Goal: Task Accomplishment & Management: Complete application form

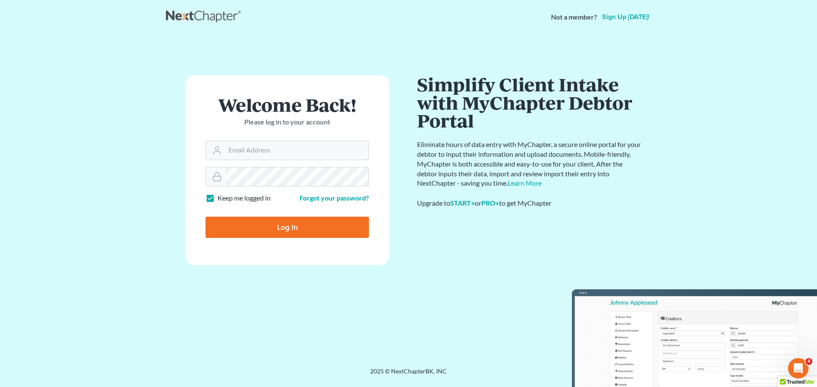
type input "[EMAIL_ADDRESS][DOMAIN_NAME]"
click at [313, 222] on input "Log In" at bounding box center [286, 227] width 163 height 21
type input "Thinking..."
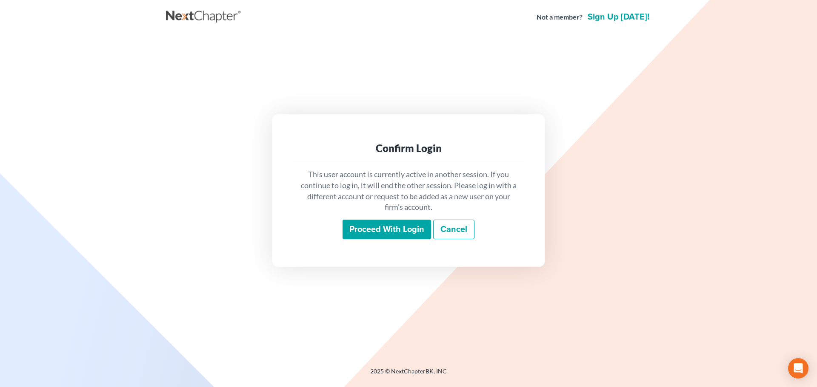
click at [371, 237] on input "Proceed with login" at bounding box center [386, 230] width 88 height 20
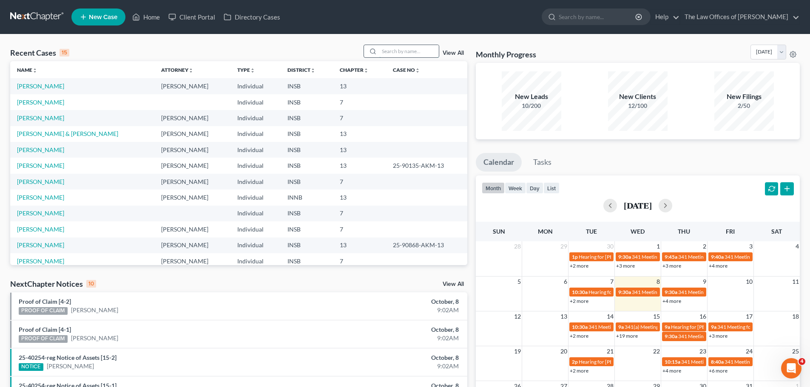
click at [395, 49] on input "search" at bounding box center [409, 51] width 60 height 12
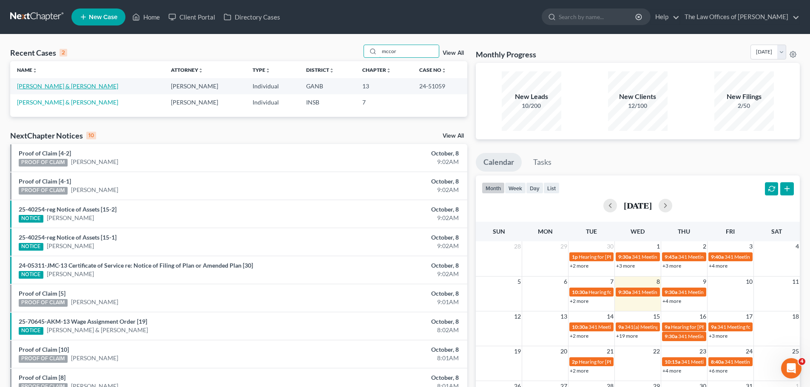
type input "mccor"
click at [102, 85] on link "McCormick, Timothy & Curry-McCormick, Martina" at bounding box center [67, 86] width 101 height 7
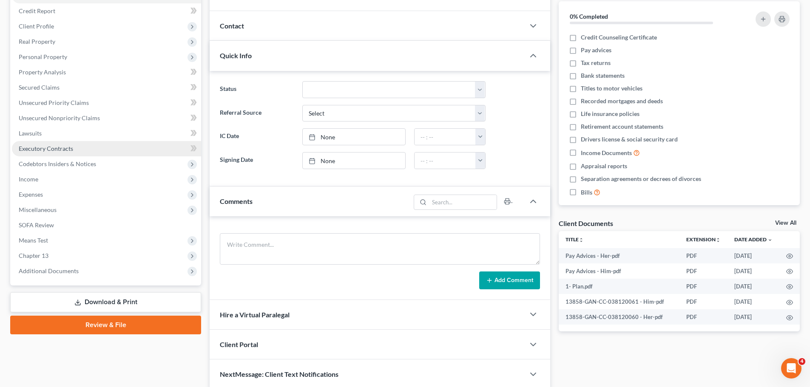
scroll to position [125, 0]
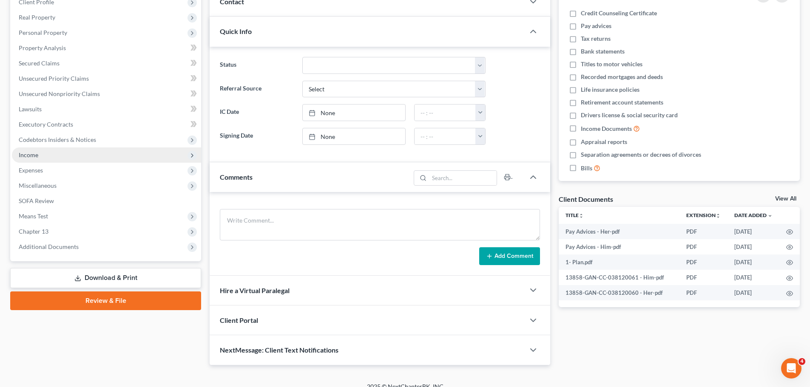
click at [40, 156] on span "Income" at bounding box center [106, 155] width 189 height 15
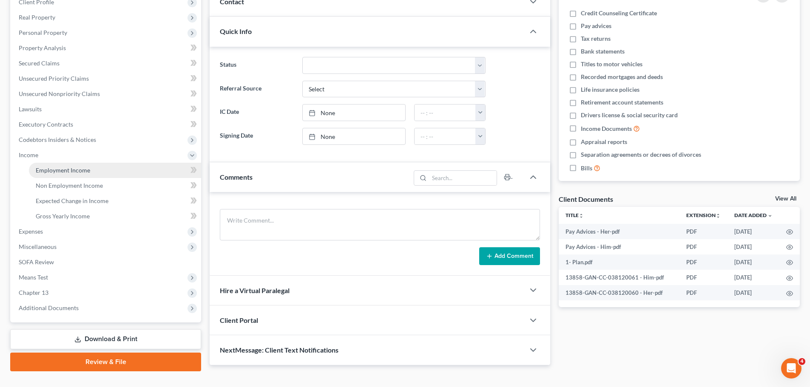
click at [63, 165] on link "Employment Income" at bounding box center [115, 170] width 172 height 15
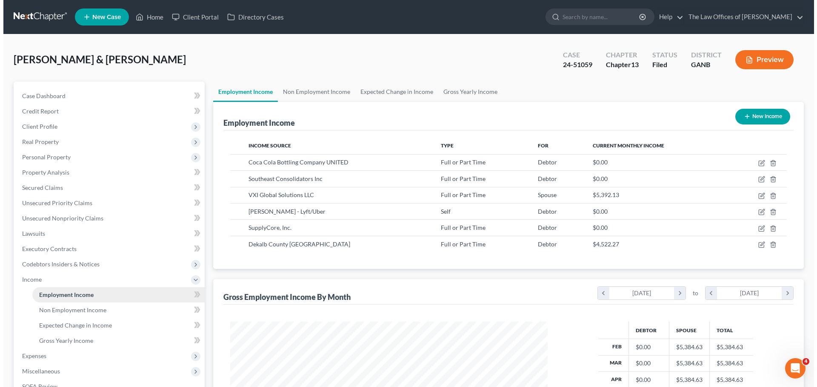
scroll to position [159, 334]
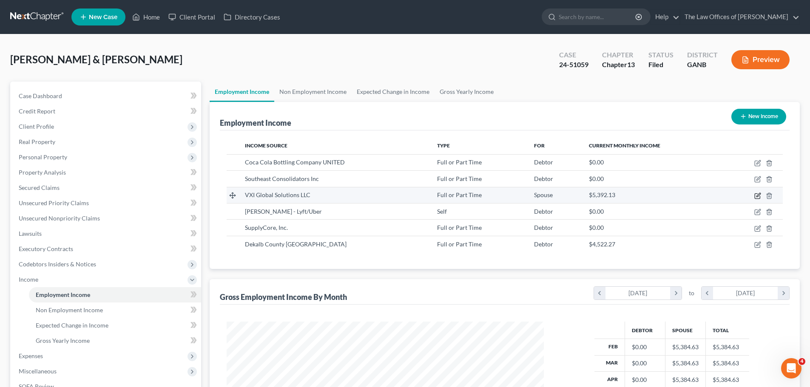
click at [757, 196] on icon "button" at bounding box center [759, 195] width 4 height 4
select select "0"
select select "4"
select select "2"
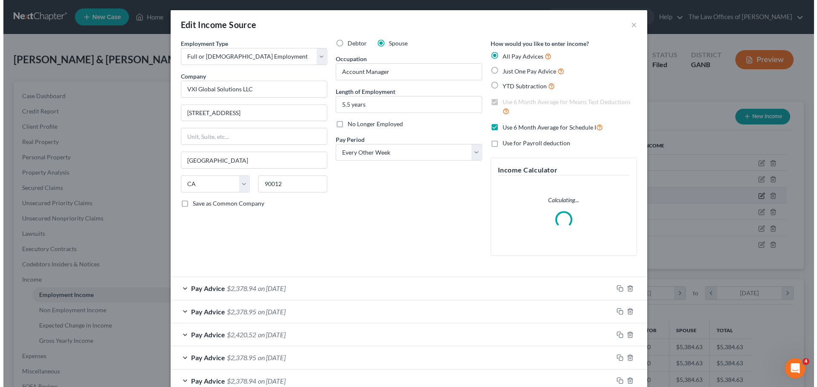
scroll to position [160, 337]
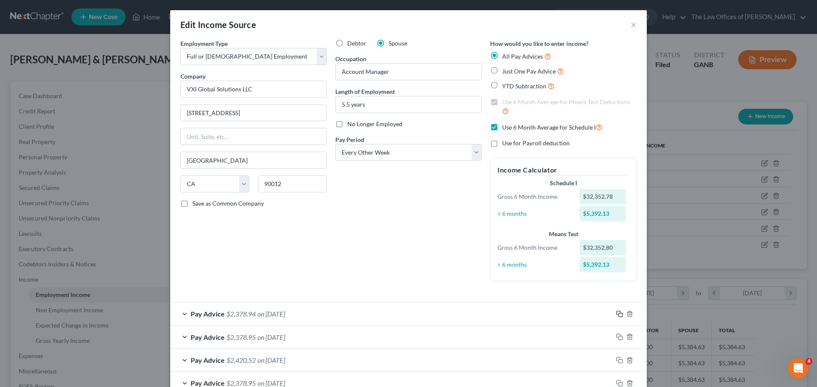
click at [618, 315] on icon "button" at bounding box center [619, 314] width 7 height 7
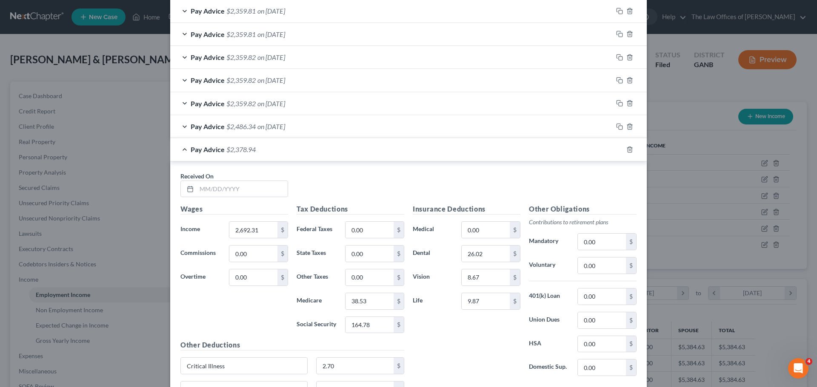
scroll to position [1138, 0]
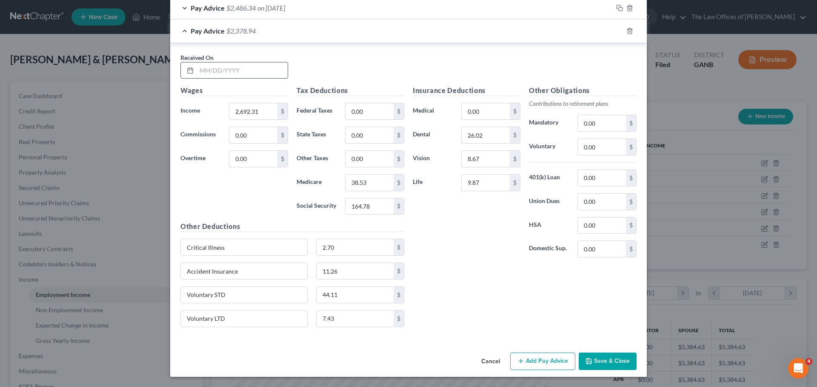
click at [269, 73] on input "text" at bounding box center [242, 71] width 91 height 16
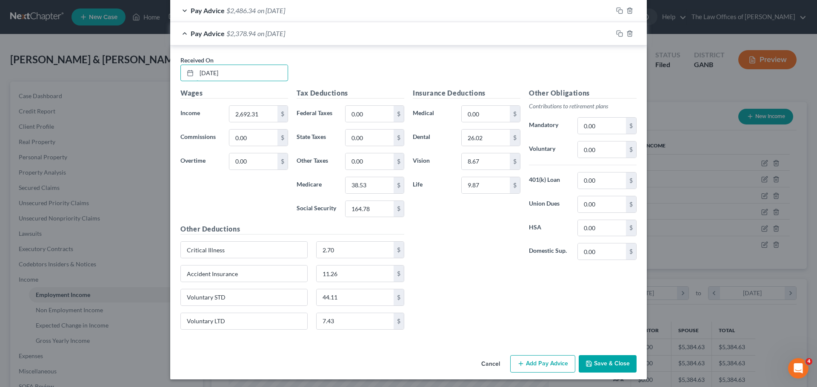
scroll to position [1135, 0]
type input "08/22/2025"
click at [376, 209] on input "164.78" at bounding box center [369, 210] width 48 height 16
type input "164.77"
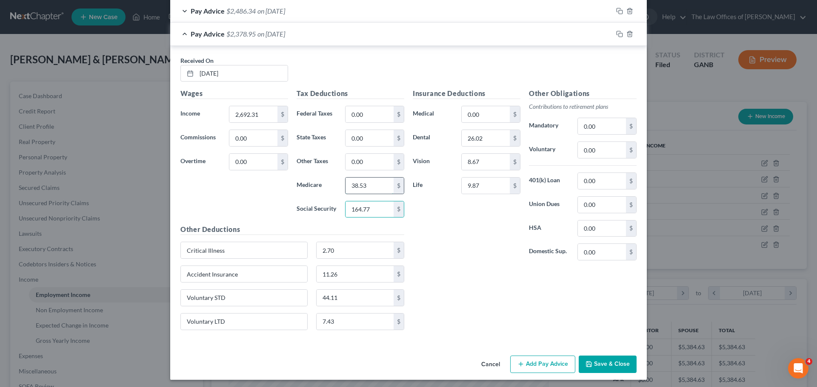
click at [367, 184] on input "38.53" at bounding box center [369, 186] width 48 height 16
type input "38.54"
click at [599, 153] on input "0.00" at bounding box center [602, 150] width 48 height 16
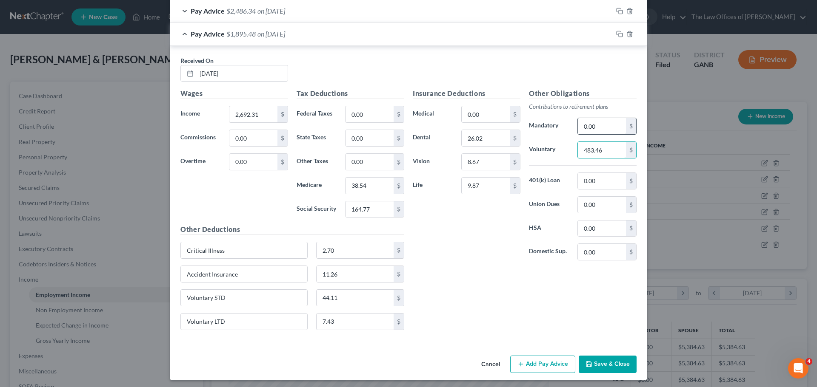
type input "483.46"
click at [600, 123] on input "0.00" at bounding box center [602, 126] width 48 height 16
click at [600, 122] on input "0.00" at bounding box center [602, 126] width 48 height 16
type input "4.50"
click at [606, 187] on input "0.00" at bounding box center [602, 181] width 48 height 16
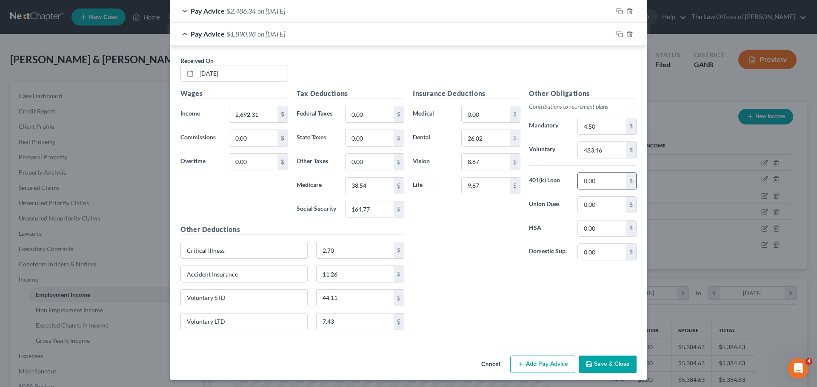
click at [606, 187] on input "0.00" at bounding box center [602, 181] width 48 height 16
type input "21.33"
click at [597, 182] on input "21.33" at bounding box center [602, 181] width 48 height 16
click at [609, 149] on input "483.46" at bounding box center [602, 150] width 48 height 16
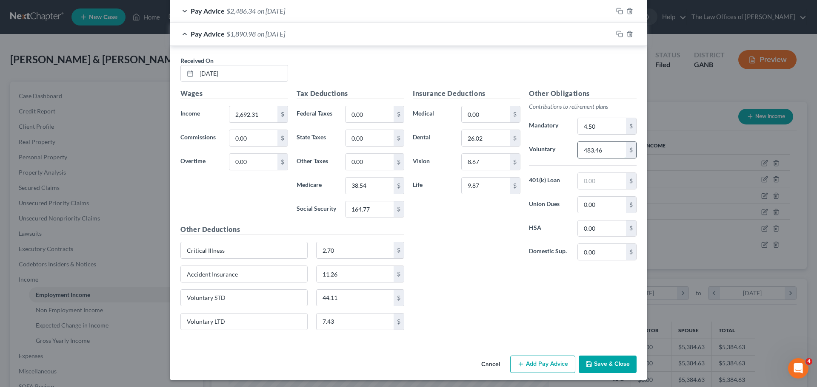
click at [609, 149] on input "483.46" at bounding box center [602, 150] width 48 height 16
click at [601, 120] on input "4.50" at bounding box center [602, 126] width 48 height 16
click at [616, 35] on icon "button" at bounding box center [619, 34] width 7 height 7
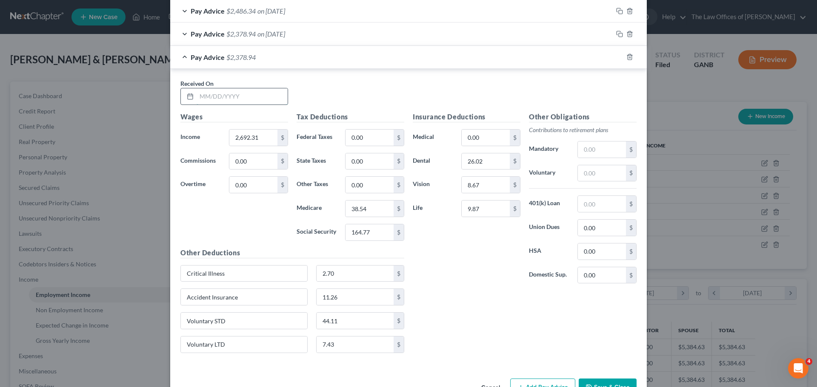
click at [208, 97] on input "text" at bounding box center [242, 96] width 91 height 16
type input "09/05/2025"
click at [259, 136] on input "2,692.31" at bounding box center [253, 138] width 48 height 16
click at [259, 137] on input "2,692.31" at bounding box center [253, 138] width 48 height 16
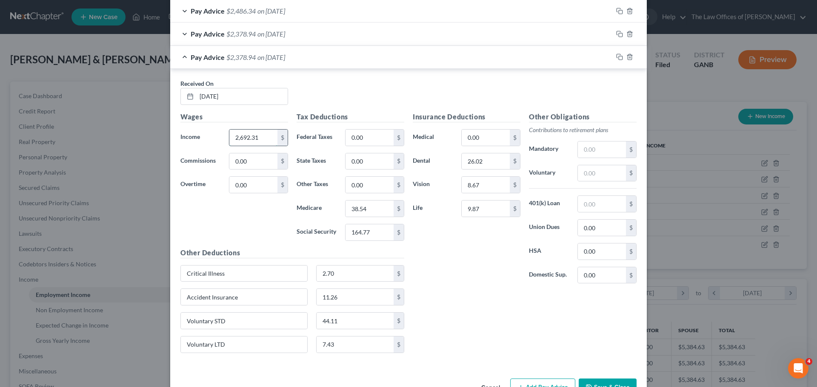
click at [259, 137] on input "2,692.31" at bounding box center [253, 138] width 48 height 16
click at [255, 138] on input "2,692.31" at bounding box center [253, 138] width 48 height 16
type input "2,692.32"
click at [373, 212] on input "38.54" at bounding box center [369, 209] width 48 height 16
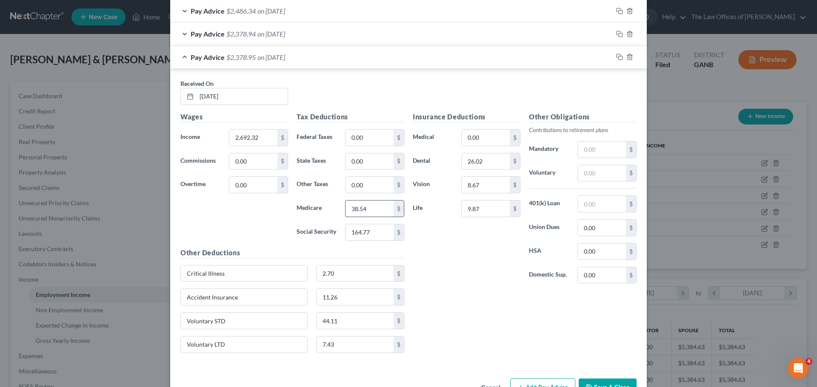
click at [371, 211] on input "38.54" at bounding box center [369, 209] width 48 height 16
type input "38.53"
click at [607, 178] on input "text" at bounding box center [602, 173] width 48 height 16
type input "483.46"
click at [587, 202] on input "text" at bounding box center [602, 204] width 48 height 16
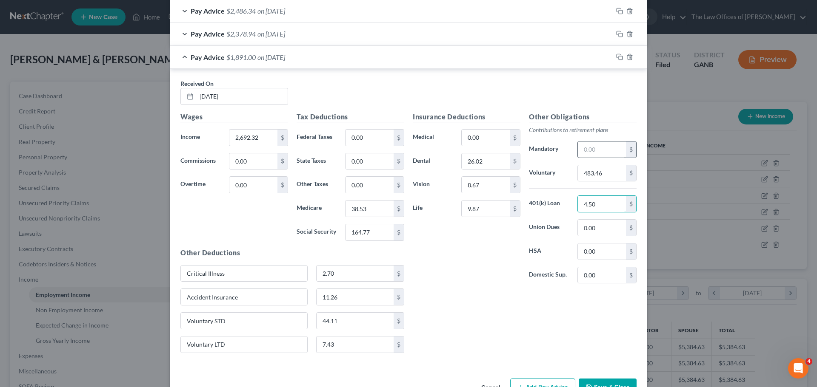
type input "4.50"
click at [605, 148] on input "text" at bounding box center [602, 150] width 48 height 16
type input "21.33"
click at [605, 151] on input "21.33" at bounding box center [602, 150] width 48 height 16
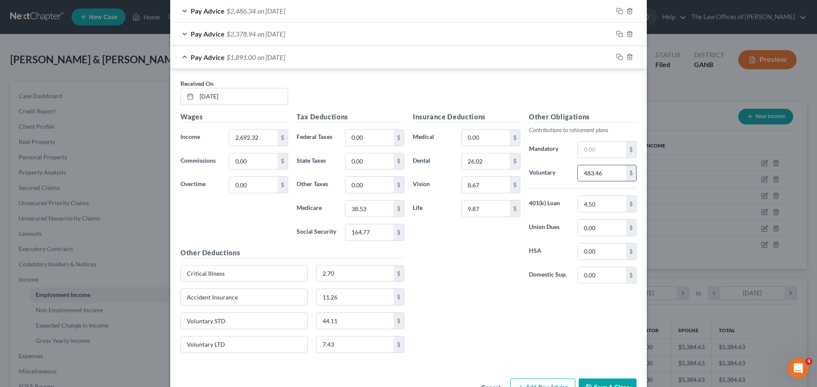
click at [612, 172] on input "483.46" at bounding box center [602, 173] width 48 height 16
click at [612, 204] on input "4.50" at bounding box center [602, 204] width 48 height 16
click at [616, 55] on icon "button" at bounding box center [619, 57] width 7 height 7
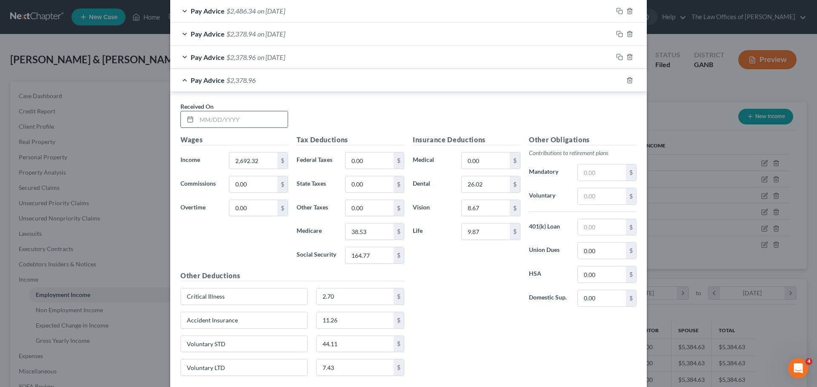
click at [232, 117] on input "text" at bounding box center [242, 119] width 91 height 16
type input "09/19/2025"
click at [371, 258] on input "164.77" at bounding box center [369, 256] width 48 height 16
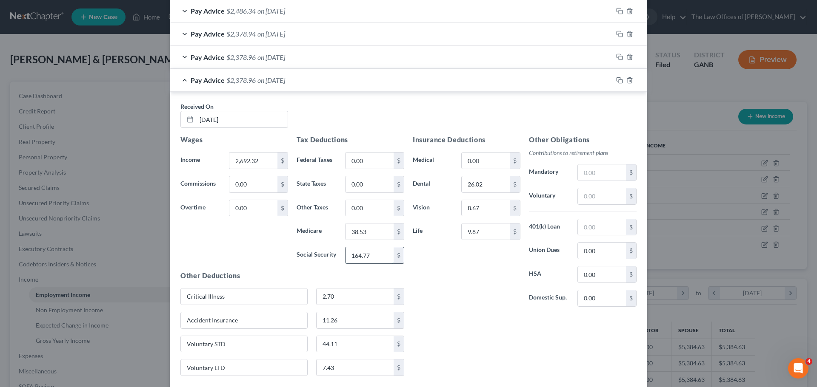
click at [371, 258] on input "164.77" at bounding box center [369, 256] width 48 height 16
click at [371, 256] on input "164.77" at bounding box center [369, 256] width 48 height 16
type input "164.78"
click at [366, 236] on input "38.53" at bounding box center [369, 232] width 48 height 16
click at [367, 234] on input "38.53" at bounding box center [369, 232] width 48 height 16
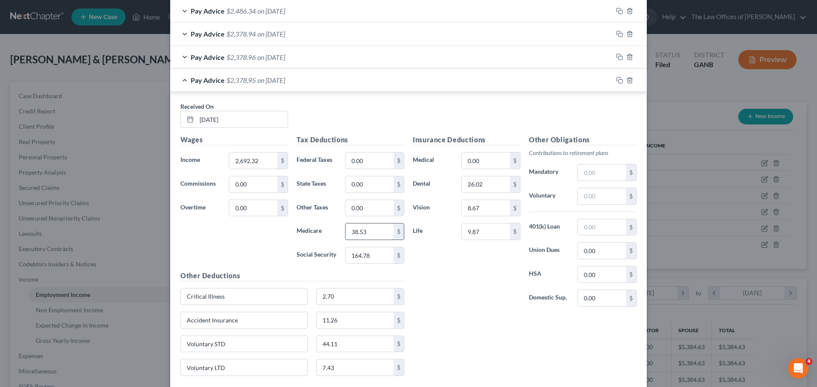
click at [367, 234] on input "38.53" at bounding box center [369, 232] width 48 height 16
click at [366, 233] on input "38.53" at bounding box center [369, 232] width 48 height 16
type input "38.54"
click at [603, 167] on input "text" at bounding box center [602, 173] width 48 height 16
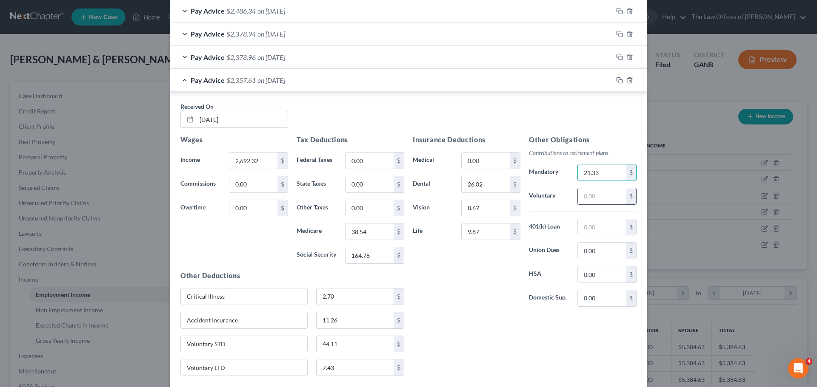
type input "21.33"
click at [616, 192] on input "text" at bounding box center [602, 196] width 48 height 16
type input "483.46"
click at [605, 228] on input "text" at bounding box center [602, 227] width 48 height 16
type input "4.50"
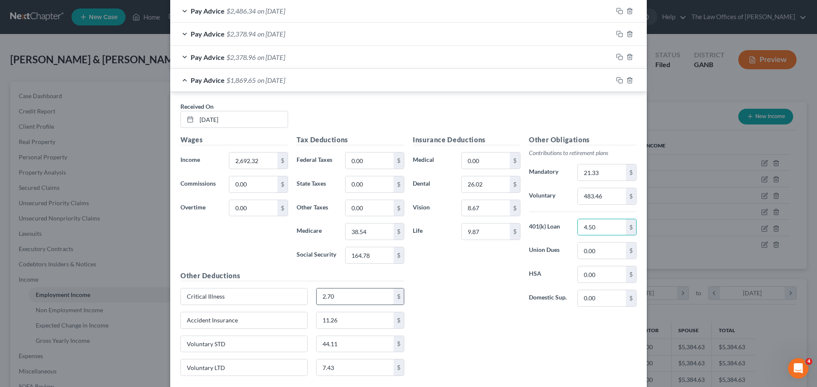
click at [352, 299] on input "2.70" at bounding box center [354, 297] width 77 height 16
type input "3.54"
click at [595, 232] on input "4.50" at bounding box center [602, 227] width 48 height 16
click at [602, 192] on input "483.46" at bounding box center [602, 196] width 48 height 16
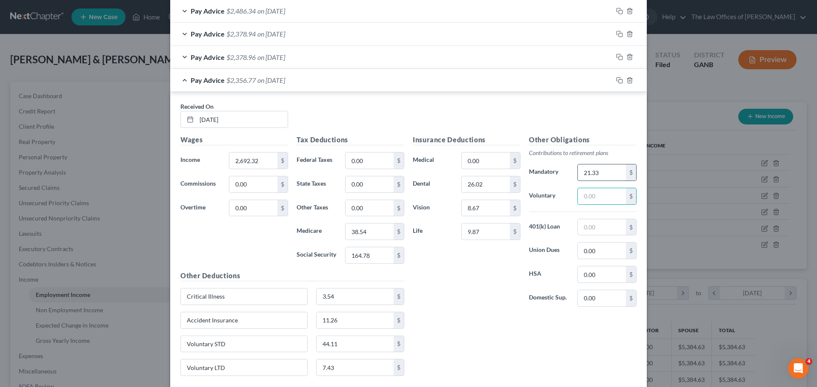
click at [601, 167] on input "21.33" at bounding box center [602, 173] width 48 height 16
click at [617, 79] on icon "button" at bounding box center [619, 80] width 7 height 7
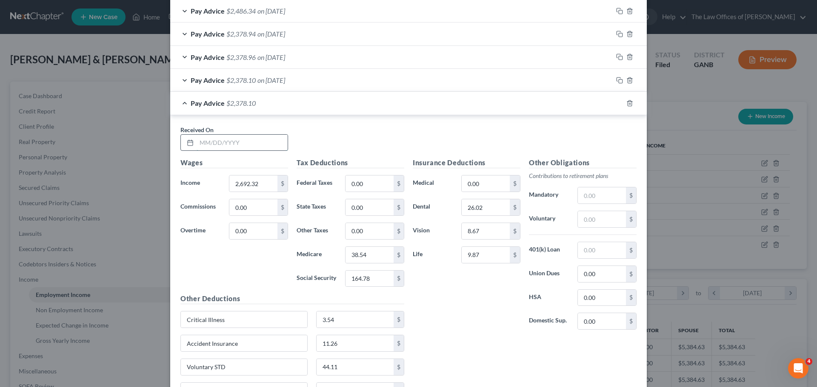
click at [241, 145] on input "text" at bounding box center [242, 143] width 91 height 16
type input "10/03/2025"
click at [261, 185] on input "2,692.32" at bounding box center [253, 184] width 48 height 16
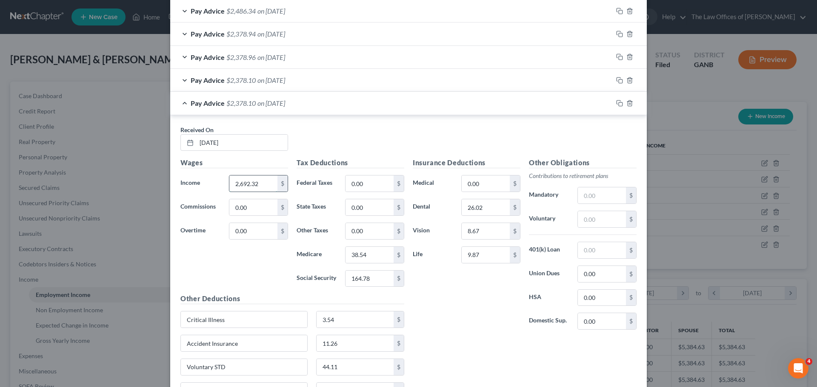
click at [261, 184] on input "2,692.32" at bounding box center [253, 184] width 48 height 16
type input "2,692.31"
click at [373, 279] on input "164.78" at bounding box center [369, 279] width 48 height 16
click at [372, 279] on input "164.78" at bounding box center [369, 279] width 48 height 16
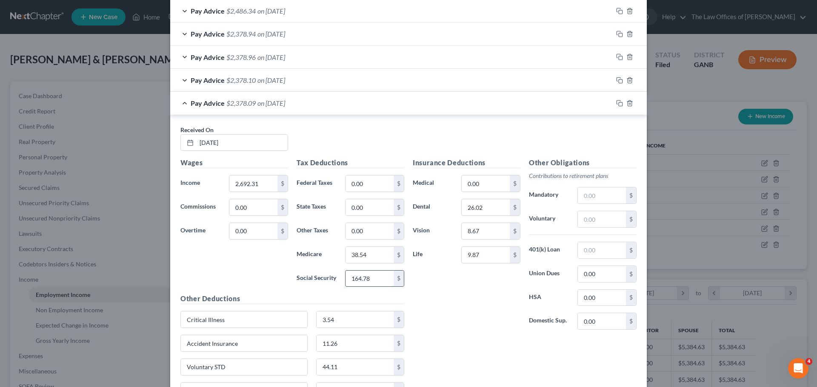
click at [370, 279] on input "164.78" at bounding box center [369, 279] width 48 height 16
click at [367, 279] on input "164.78" at bounding box center [369, 279] width 48 height 16
type input "164.77"
click at [376, 252] on input "38.54" at bounding box center [369, 255] width 48 height 16
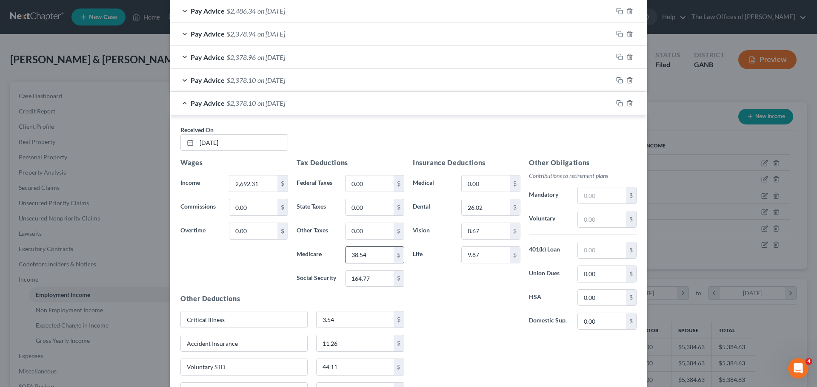
click at [372, 253] on input "38.54" at bounding box center [369, 255] width 48 height 16
click at [368, 254] on input "38.54" at bounding box center [369, 255] width 48 height 16
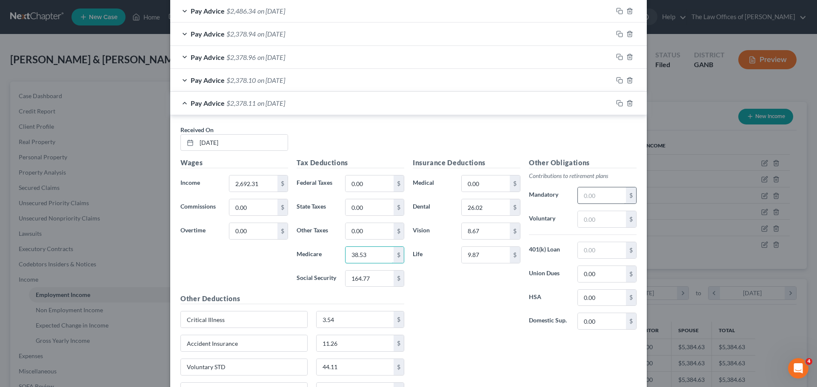
type input "38.53"
click at [600, 201] on input "text" at bounding box center [602, 196] width 48 height 16
type input "21.33"
click at [594, 218] on input "text" at bounding box center [602, 219] width 48 height 16
type input "483.46"
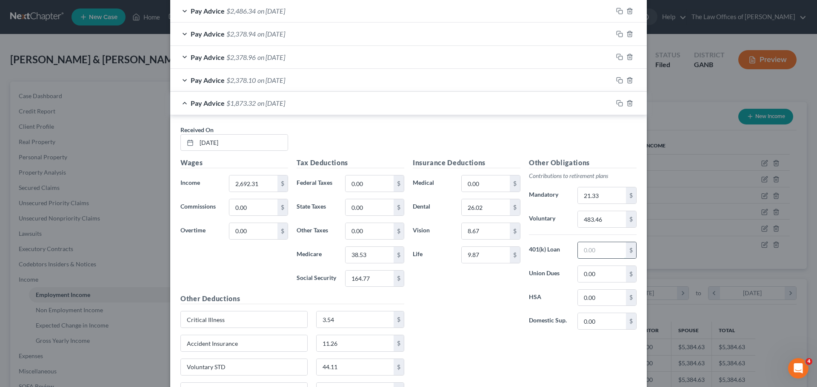
click at [596, 251] on input "text" at bounding box center [602, 250] width 48 height 16
type input "4.50"
click at [597, 253] on input "4.50" at bounding box center [602, 250] width 48 height 16
click at [607, 218] on input "483.46" at bounding box center [602, 219] width 48 height 16
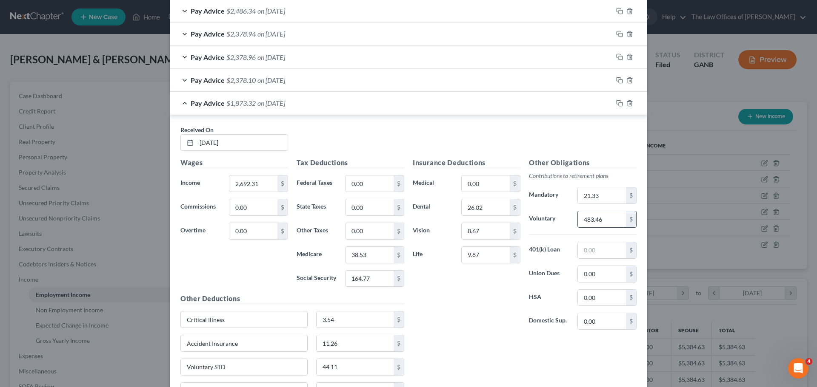
click at [607, 218] on input "483.46" at bounding box center [602, 219] width 48 height 16
click at [604, 201] on input "21.33" at bounding box center [602, 196] width 48 height 16
click at [222, 105] on div "Pay Advice $2,378.11 on 10/03/2025" at bounding box center [391, 101] width 442 height 23
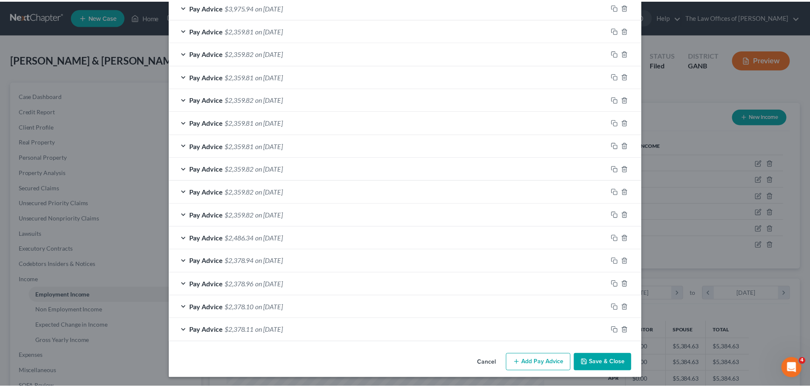
scroll to position [909, 0]
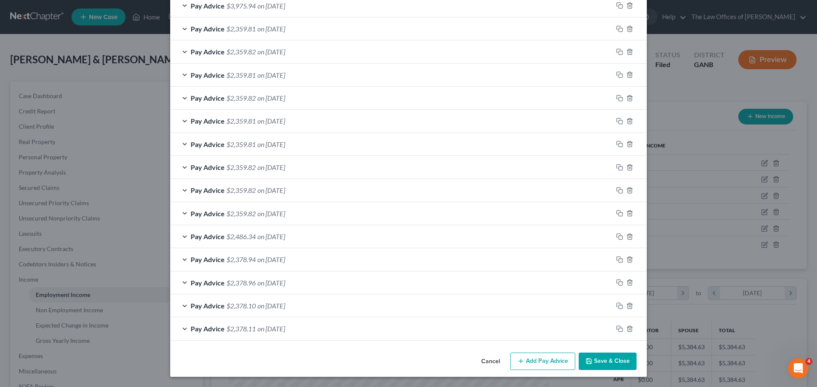
click at [621, 357] on button "Save & Close" at bounding box center [607, 362] width 58 height 18
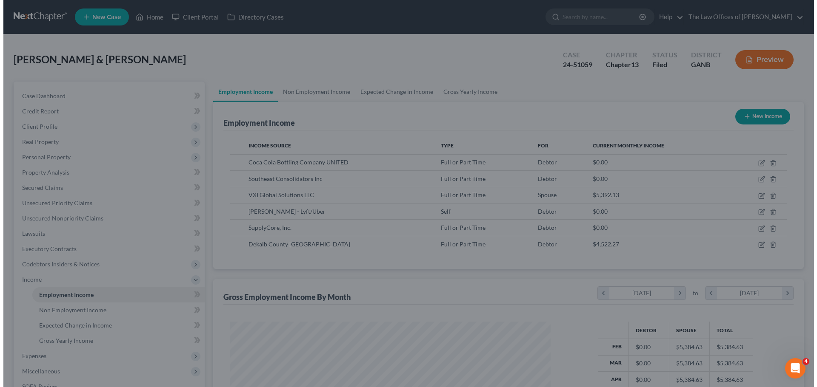
scroll to position [425188, 425012]
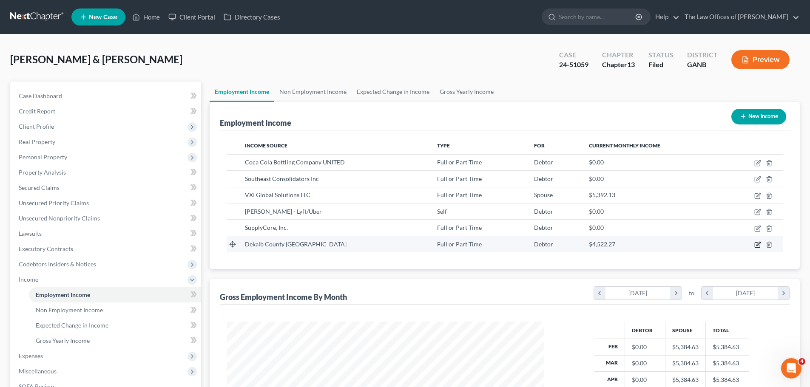
click at [759, 245] on icon "button" at bounding box center [758, 245] width 7 height 7
select select "0"
select select "10"
select select "2"
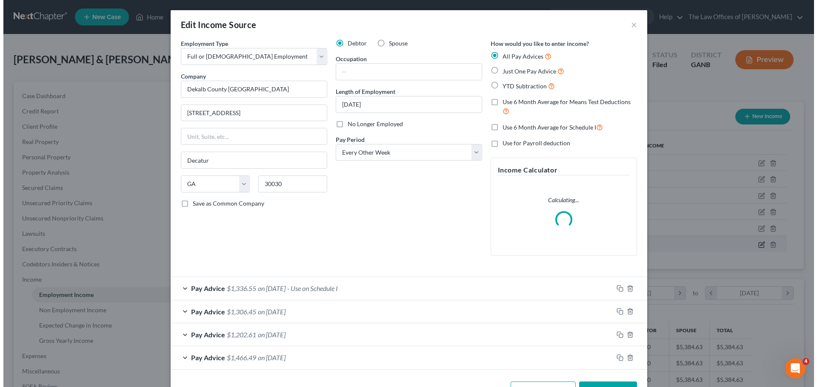
scroll to position [160, 337]
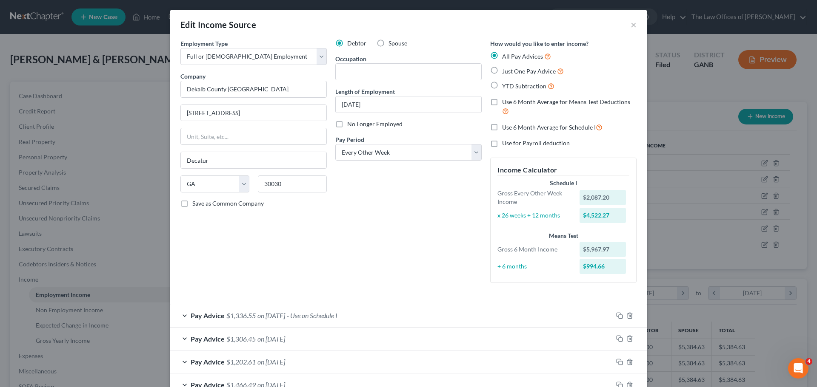
click at [552, 322] on div "Pay Advice $1,336.55 on 08/08/2025 - Use on Schedule I" at bounding box center [391, 316] width 442 height 23
click at [616, 317] on icon "button" at bounding box center [619, 316] width 7 height 7
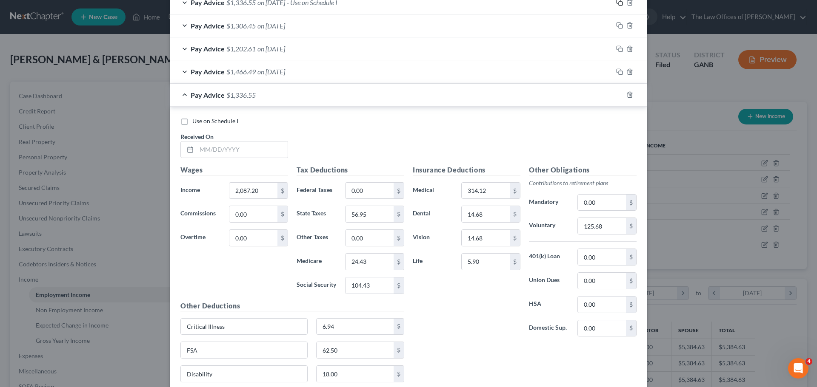
scroll to position [393, 0]
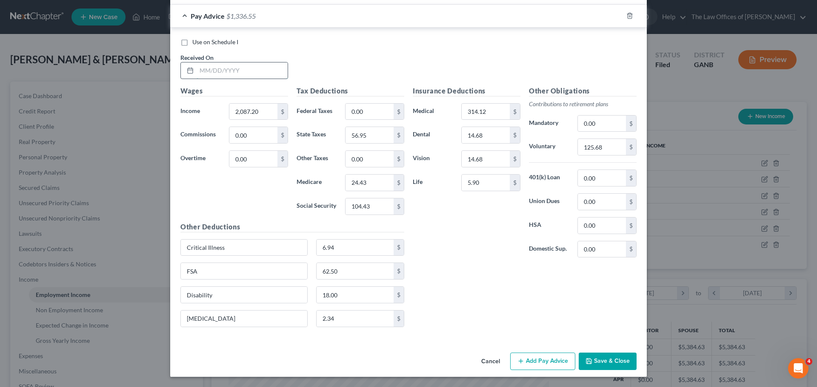
click at [239, 76] on input "text" at bounding box center [242, 71] width 91 height 16
type input "08/22/2025"
click at [262, 109] on input "2,087.20" at bounding box center [253, 112] width 48 height 16
type input "2,130.29"
click at [365, 182] on input "24.43" at bounding box center [369, 183] width 48 height 16
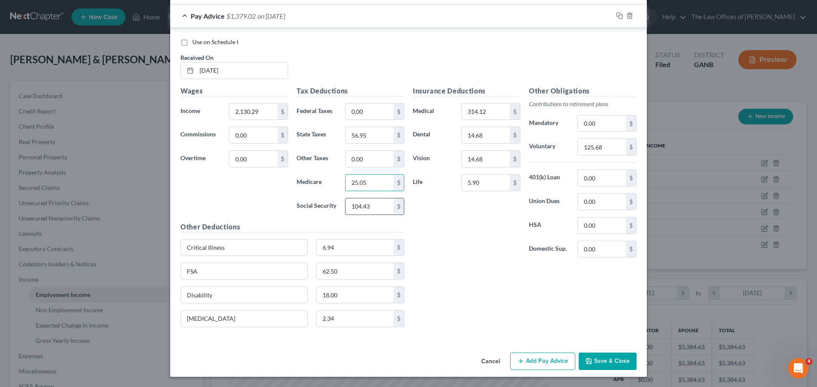
type input "25.05"
click at [379, 203] on input "104.43" at bounding box center [369, 207] width 48 height 16
type input "107.12"
click at [368, 132] on input "56.95" at bounding box center [369, 135] width 48 height 16
type input "59.19"
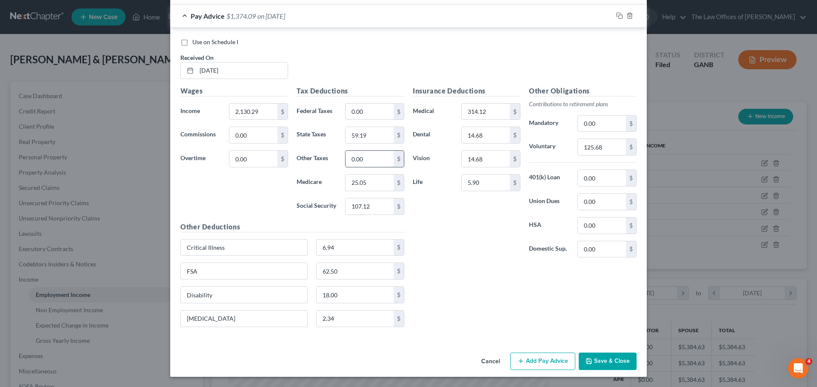
click at [371, 153] on input "0.00" at bounding box center [369, 159] width 48 height 16
click at [378, 184] on input "25.05" at bounding box center [369, 183] width 48 height 16
click at [376, 204] on input "107.12" at bounding box center [369, 207] width 48 height 16
click at [584, 129] on input "0.00" at bounding box center [602, 124] width 48 height 16
type input "6.00"
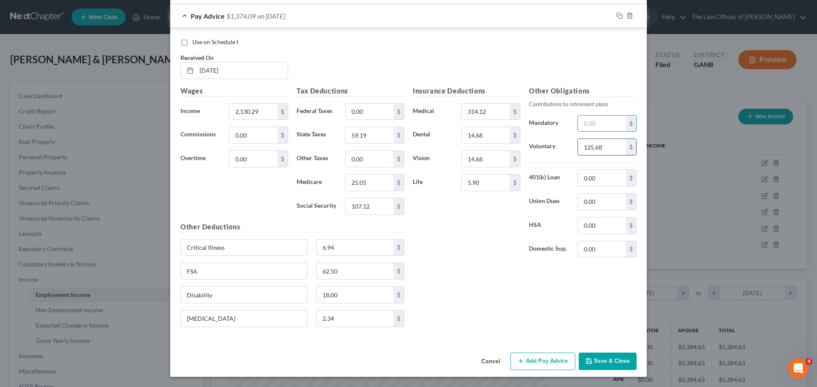
click at [608, 147] on input "125.68" at bounding box center [602, 147] width 48 height 16
click at [353, 243] on input "6.94" at bounding box center [354, 248] width 77 height 16
click at [350, 268] on input "62.50" at bounding box center [354, 271] width 77 height 16
click at [341, 293] on input "18.00" at bounding box center [354, 295] width 77 height 16
click at [333, 318] on input "2.34" at bounding box center [354, 319] width 77 height 16
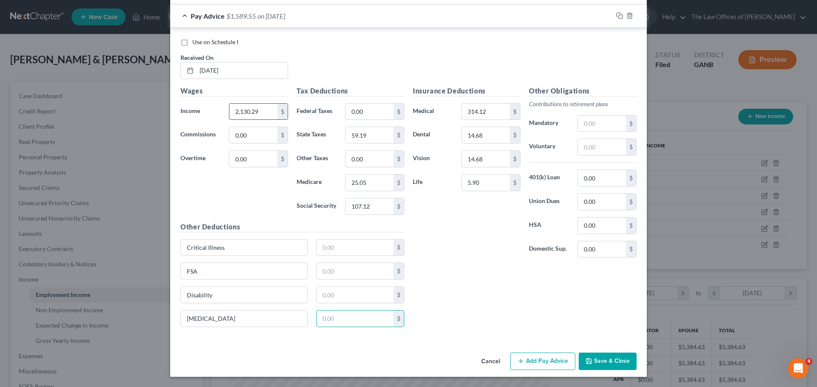
click at [268, 115] on input "2,130.29" at bounding box center [253, 112] width 48 height 16
click at [360, 113] on input "0.00" at bounding box center [369, 112] width 48 height 16
click at [366, 131] on input "59.19" at bounding box center [369, 135] width 48 height 16
click at [362, 158] on input "0.00" at bounding box center [369, 159] width 48 height 16
click at [364, 184] on input "25.05" at bounding box center [369, 183] width 48 height 16
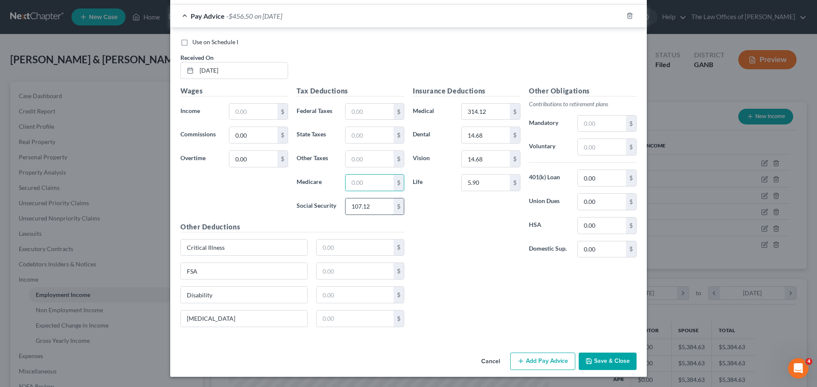
click at [368, 205] on input "107.12" at bounding box center [369, 207] width 48 height 16
click at [492, 113] on input "314.12" at bounding box center [486, 112] width 48 height 16
click at [488, 136] on input "14.68" at bounding box center [486, 135] width 48 height 16
click at [485, 156] on input "14.68" at bounding box center [486, 159] width 48 height 16
click at [485, 175] on input "5.90" at bounding box center [486, 183] width 48 height 16
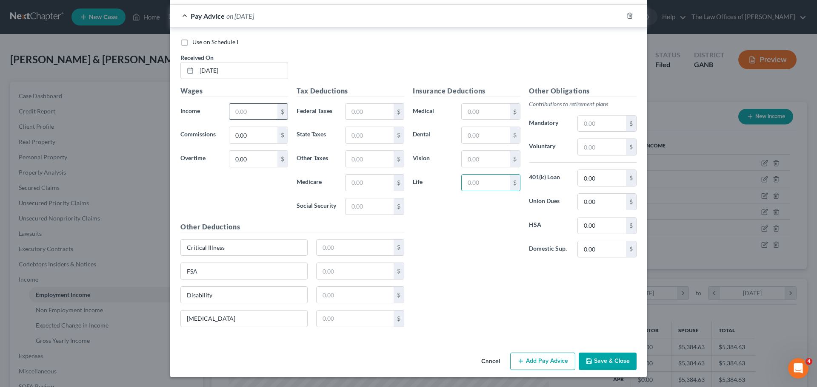
click at [245, 113] on input "text" at bounding box center [253, 112] width 48 height 16
click at [238, 111] on input "text" at bounding box center [253, 112] width 48 height 16
type input "2,130.39"
drag, startPoint x: 346, startPoint y: 113, endPoint x: 352, endPoint y: 125, distance: 13.5
click at [346, 113] on input "text" at bounding box center [369, 112] width 48 height 16
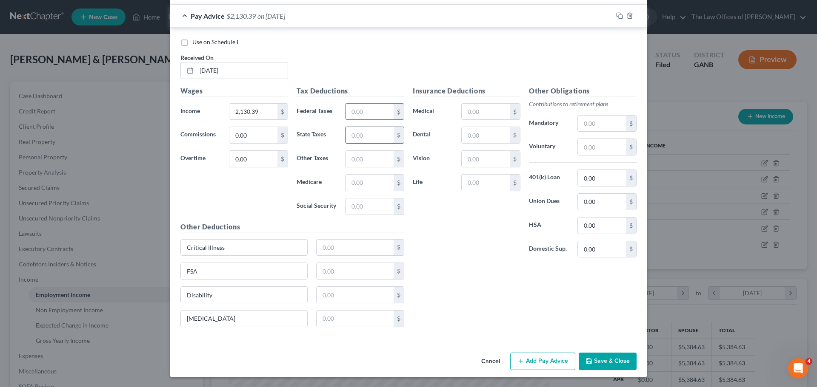
click at [354, 143] on input "text" at bounding box center [369, 135] width 48 height 16
type input "59.19"
click at [362, 160] on input "text" at bounding box center [369, 159] width 48 height 16
click at [330, 177] on label "Medicare" at bounding box center [316, 182] width 48 height 17
click at [345, 180] on input "text" at bounding box center [369, 183] width 48 height 16
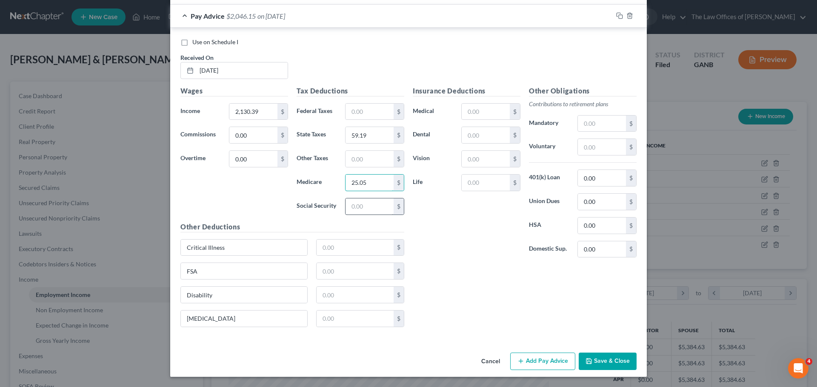
type input "25.05"
click at [370, 208] on input "text" at bounding box center [369, 207] width 48 height 16
type input "107.12"
click at [471, 109] on input "text" at bounding box center [486, 112] width 48 height 16
type input "314.12"
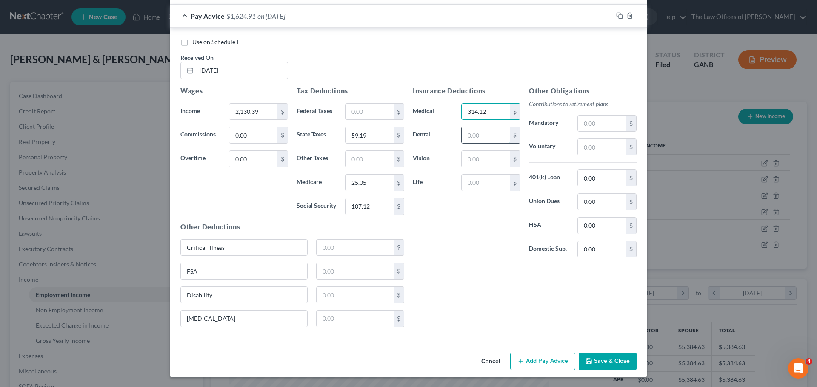
click at [469, 137] on input "text" at bounding box center [486, 135] width 48 height 16
type input "14.68"
click at [478, 154] on input "text" at bounding box center [486, 159] width 48 height 16
type input "14.68"
click at [490, 180] on input "text" at bounding box center [486, 183] width 48 height 16
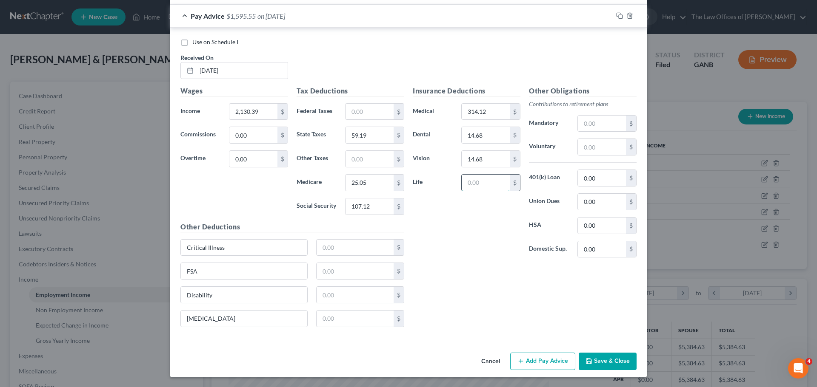
click at [471, 186] on input "text" at bounding box center [486, 183] width 48 height 16
type input "5.90"
click at [601, 147] on input "text" at bounding box center [602, 147] width 48 height 16
type input "125.68"
click at [330, 244] on input "text" at bounding box center [354, 248] width 77 height 16
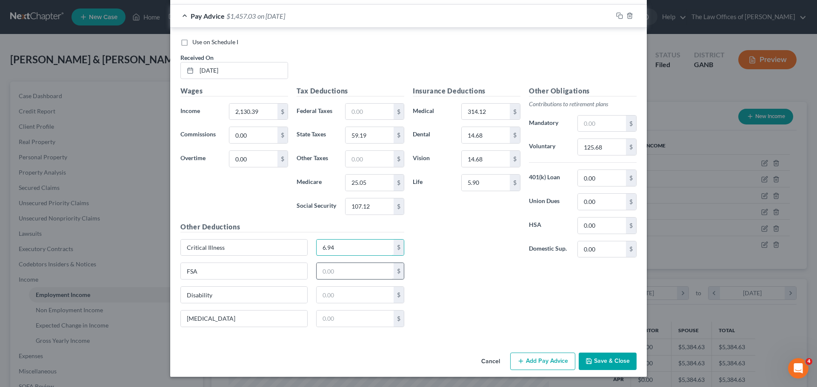
type input "6.94"
click at [337, 266] on input "text" at bounding box center [354, 271] width 77 height 16
type input "62.50"
click at [339, 293] on input "text" at bounding box center [354, 295] width 77 height 16
type input "18.00"
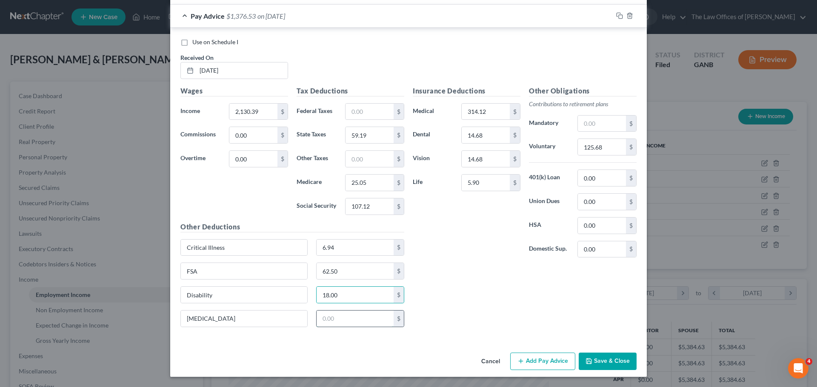
click at [337, 317] on input "text" at bounding box center [354, 319] width 77 height 16
type input "0"
click at [331, 315] on input "text" at bounding box center [354, 319] width 77 height 16
type input "2.34"
click at [607, 121] on input "text" at bounding box center [602, 124] width 48 height 16
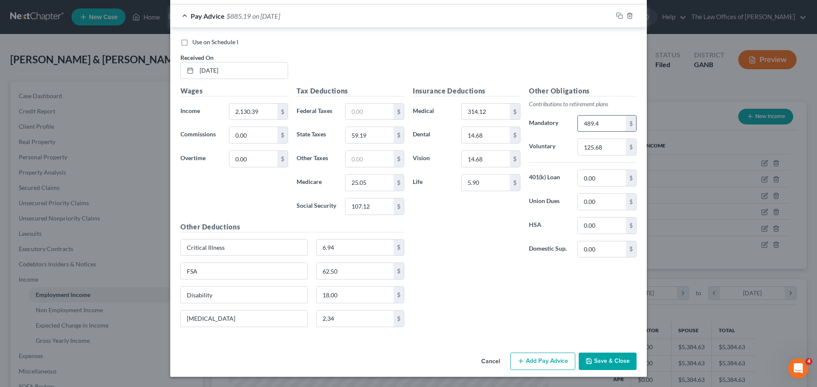
type input "489.46"
click at [609, 122] on input "489.46" at bounding box center [602, 124] width 48 height 16
click at [618, 17] on rect "button" at bounding box center [620, 17] width 4 height 4
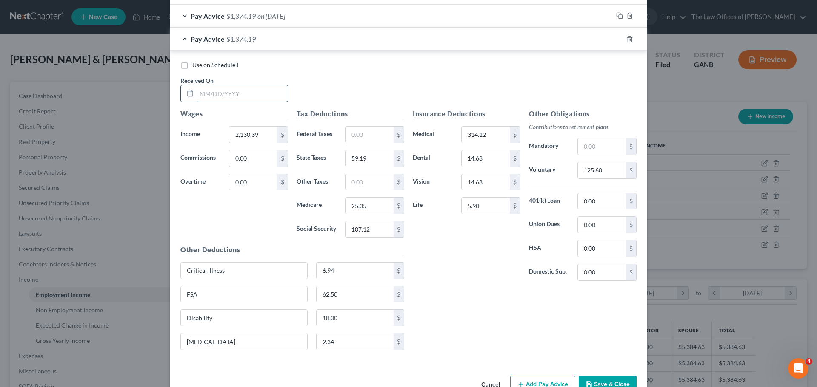
click at [217, 91] on input "text" at bounding box center [242, 93] width 91 height 16
type input "09/05/2025"
click at [252, 134] on input "2,130.39" at bounding box center [253, 135] width 48 height 16
type input "2,812.69"
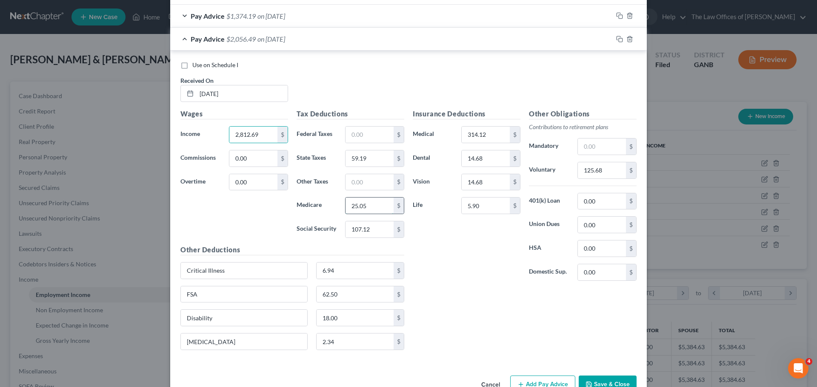
click at [373, 206] on input "25.05" at bounding box center [369, 206] width 48 height 16
type input "35.85"
click at [367, 231] on input "107.12" at bounding box center [369, 230] width 48 height 16
type input "153.31"
click at [382, 151] on input "59.19" at bounding box center [369, 159] width 48 height 16
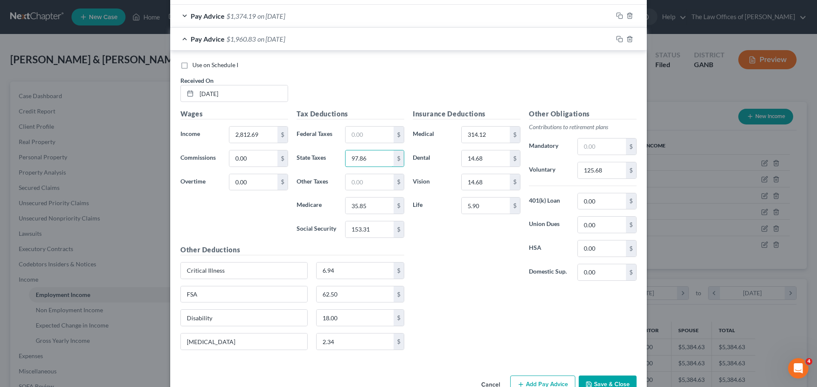
type input "97.86"
click at [582, 148] on input "text" at bounding box center [602, 147] width 48 height 16
type input "489.46"
click at [484, 131] on input "314.12" at bounding box center [486, 135] width 48 height 16
type input "251.30"
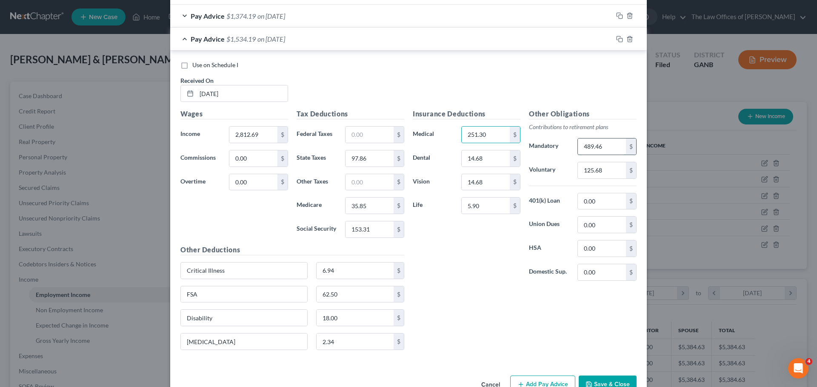
click at [604, 145] on input "489.46" at bounding box center [602, 147] width 48 height 16
click at [618, 41] on icon "button" at bounding box center [619, 39] width 7 height 7
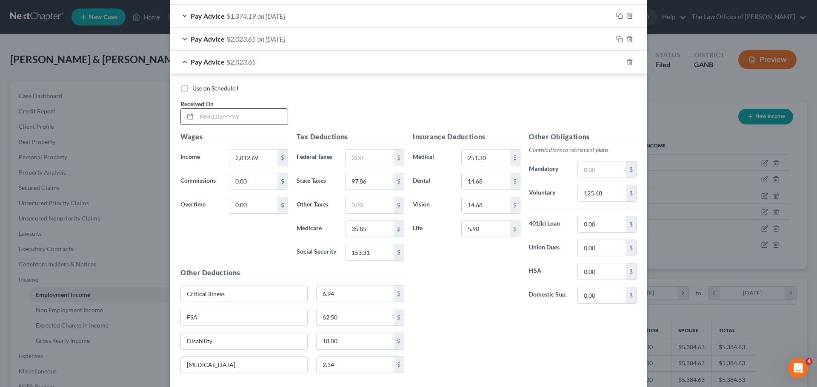
click at [217, 123] on input "text" at bounding box center [242, 117] width 91 height 16
type input "09/19/2025"
click at [277, 154] on div "$" at bounding box center [282, 158] width 10 height 16
click at [267, 154] on input "2,812.69" at bounding box center [253, 158] width 48 height 16
type input "2,038.26"
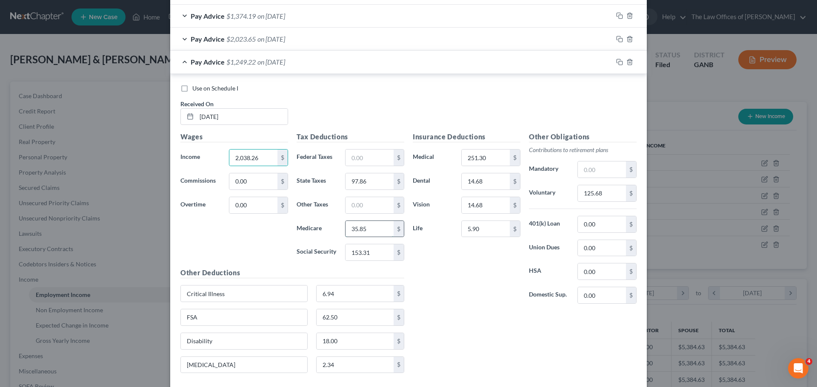
click at [375, 234] on input "35.85" at bounding box center [369, 229] width 48 height 16
type input "24.63"
click at [376, 252] on input "153.31" at bounding box center [369, 253] width 48 height 16
type input "105.30"
click at [364, 179] on input "97.86" at bounding box center [369, 182] width 48 height 16
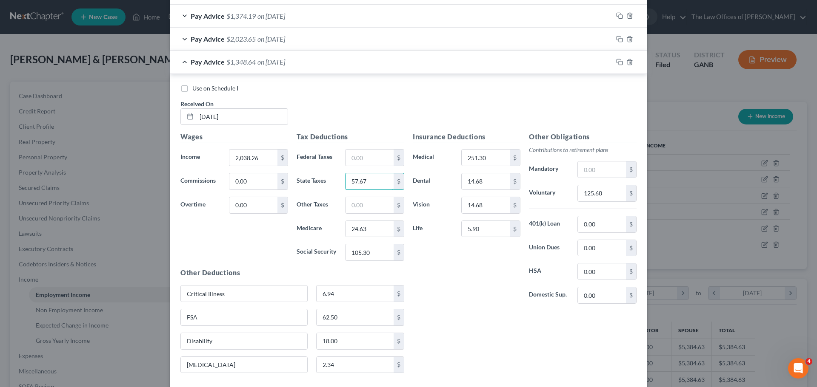
type input "57.67"
click at [598, 168] on input "text" at bounding box center [602, 170] width 48 height 16
type input "489.46"
click at [603, 171] on input "489.46" at bounding box center [602, 170] width 48 height 16
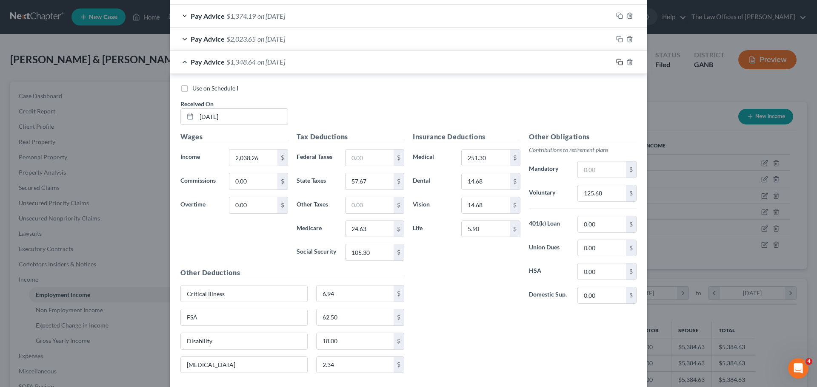
click at [616, 65] on icon "button" at bounding box center [619, 62] width 7 height 7
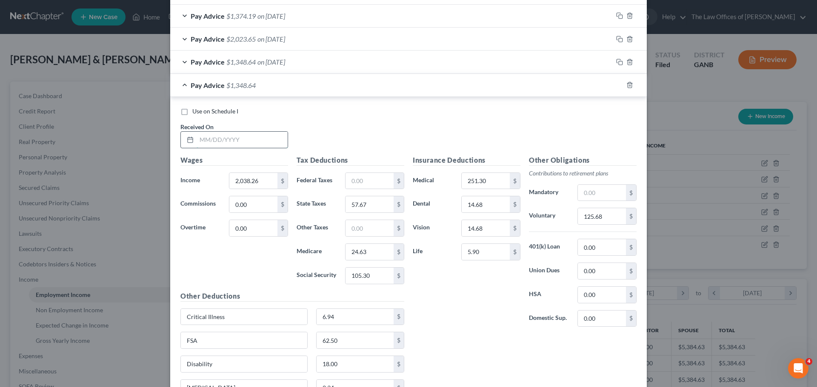
click at [235, 140] on input "text" at bounding box center [242, 140] width 91 height 16
type input "10/30/2025"
click at [259, 179] on input "2,038.26" at bounding box center [253, 181] width 48 height 16
type input "3,019.98"
click at [366, 211] on input "57.67" at bounding box center [369, 205] width 48 height 16
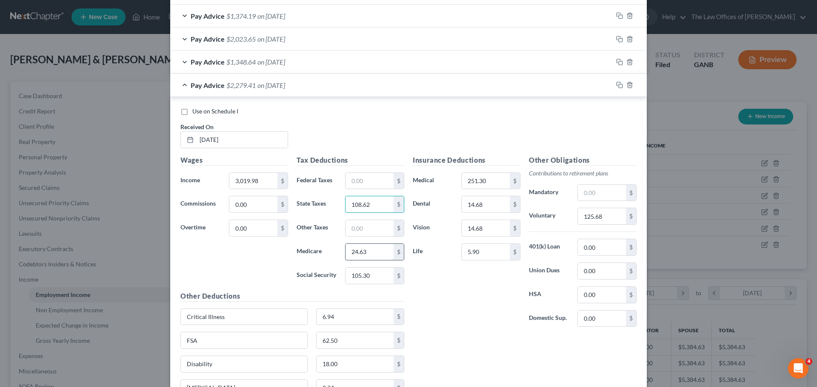
type input "108.62"
click at [373, 255] on input "24.63" at bounding box center [369, 252] width 48 height 16
type input "38.86"
click at [372, 274] on input "105.30" at bounding box center [369, 276] width 48 height 16
type input "166.16"
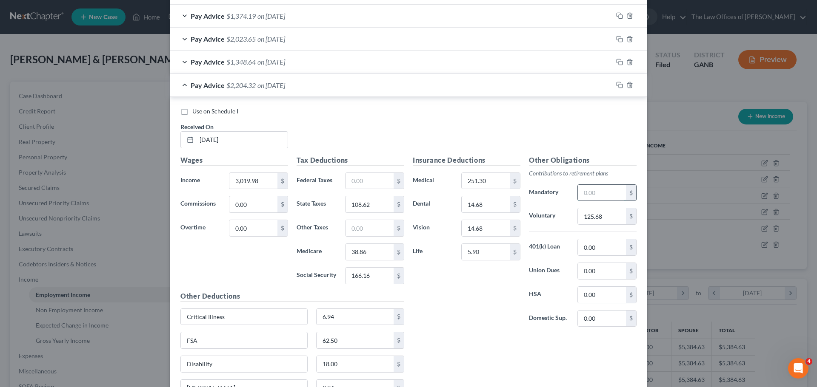
click at [590, 192] on input "text" at bounding box center [602, 193] width 48 height 16
type input "489.46"
click at [612, 188] on input "489.46" at bounding box center [602, 193] width 48 height 16
click at [231, 82] on span "$2,204.32" at bounding box center [240, 85] width 29 height 8
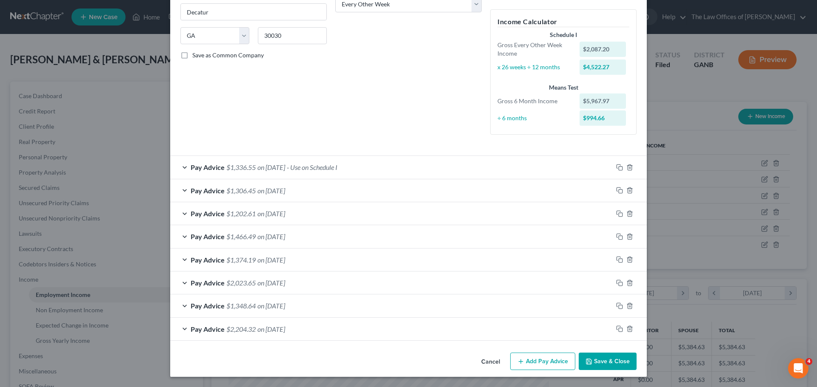
scroll to position [148, 0]
click at [337, 163] on span "- Use on Schedule I" at bounding box center [312, 167] width 51 height 8
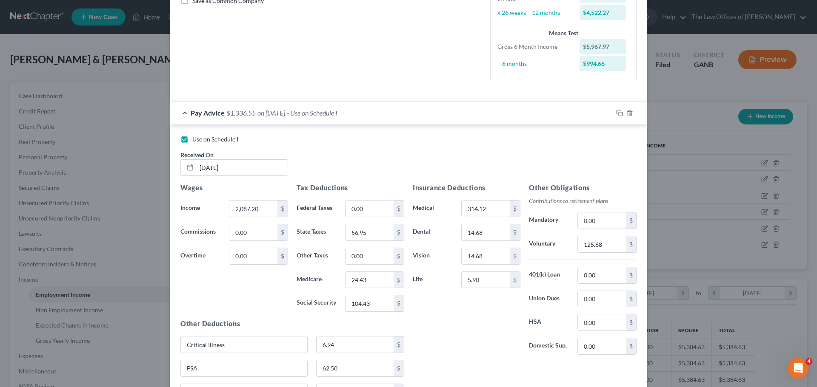
scroll to position [199, 0]
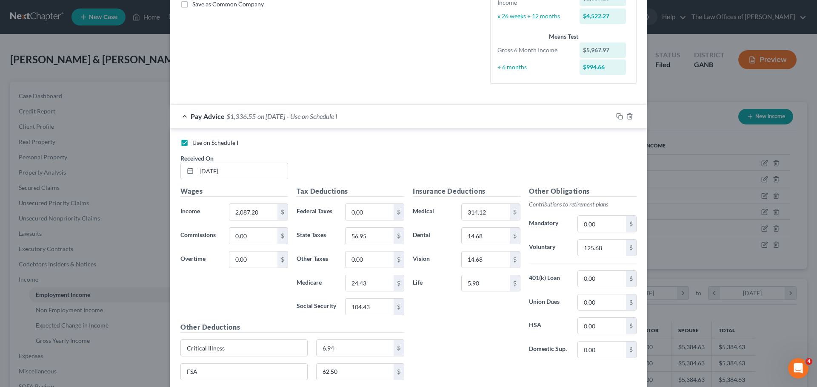
click at [192, 143] on label "Use on Schedule I" at bounding box center [215, 143] width 46 height 9
click at [196, 143] on input "Use on Schedule I" at bounding box center [199, 142] width 6 height 6
checkbox input "false"
click at [201, 122] on div "Pay Advice $1,336.55 on 08/08/2025" at bounding box center [391, 116] width 442 height 23
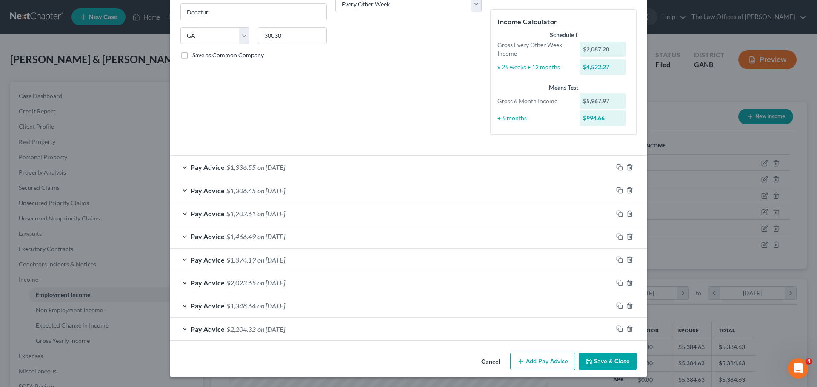
scroll to position [148, 0]
click at [226, 239] on span "$1,466.49" at bounding box center [240, 237] width 29 height 8
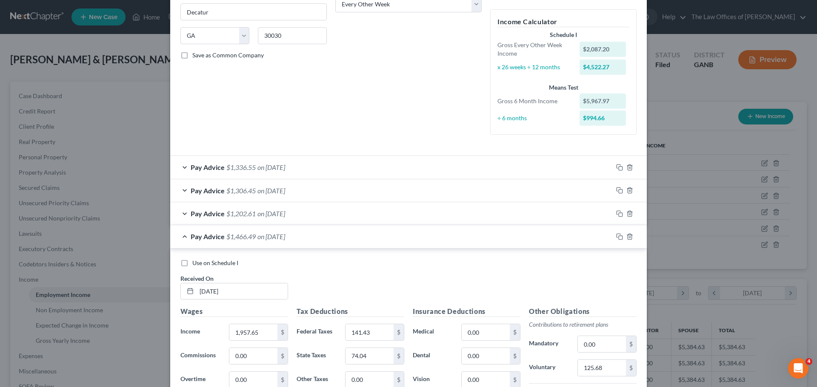
scroll to position [199, 0]
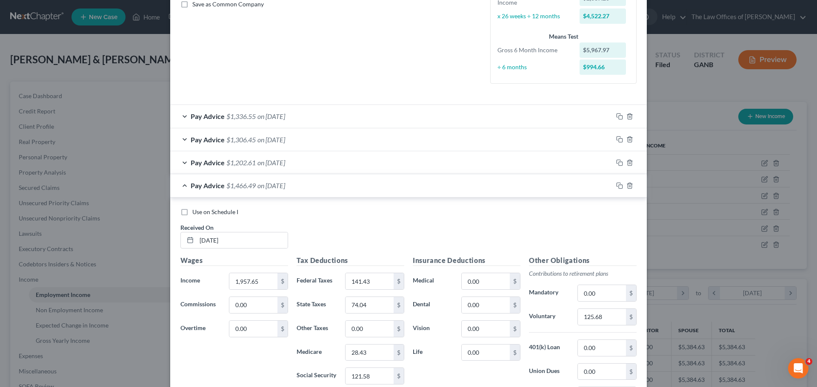
click at [192, 210] on label "Use on Schedule I" at bounding box center [215, 212] width 46 height 9
click at [196, 210] on input "Use on Schedule I" at bounding box center [199, 211] width 6 height 6
checkbox input "true"
click at [198, 187] on span "Pay Advice" at bounding box center [208, 186] width 34 height 8
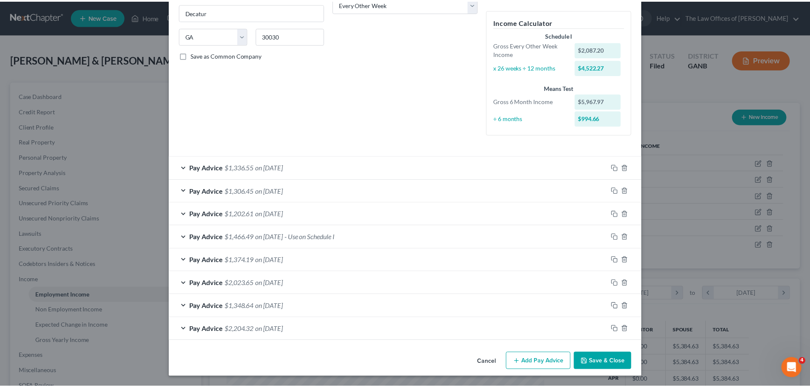
scroll to position [148, 0]
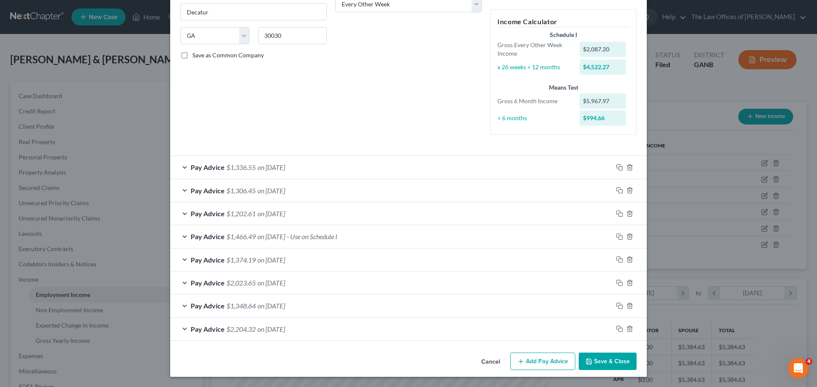
click at [601, 358] on button "Save & Close" at bounding box center [607, 362] width 58 height 18
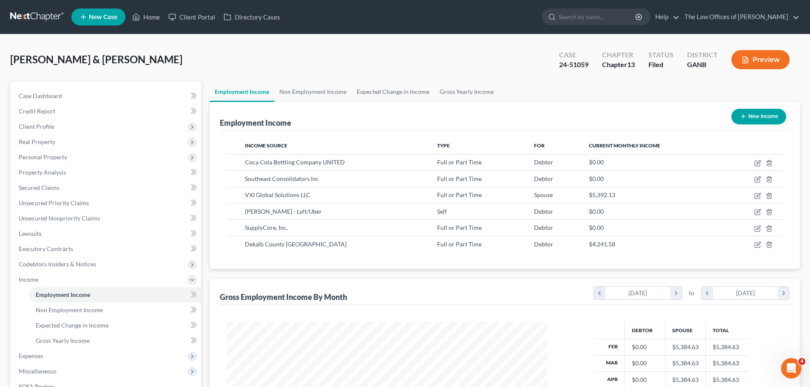
scroll to position [425188, 425012]
click at [62, 124] on span "Client Profile" at bounding box center [106, 126] width 189 height 15
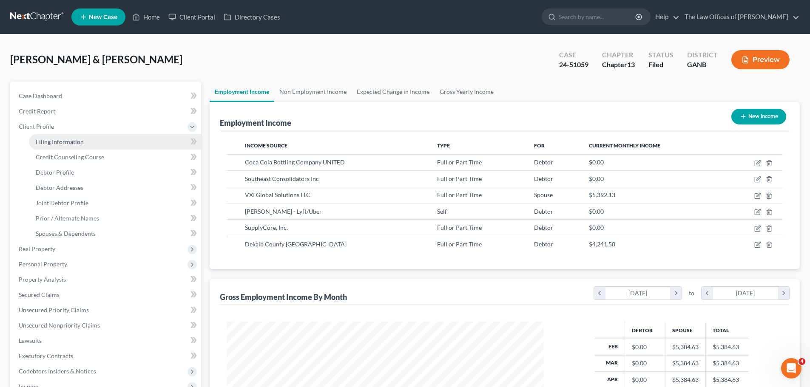
click at [76, 139] on span "Filing Information" at bounding box center [60, 141] width 48 height 7
select select "1"
select select "3"
select select "0"
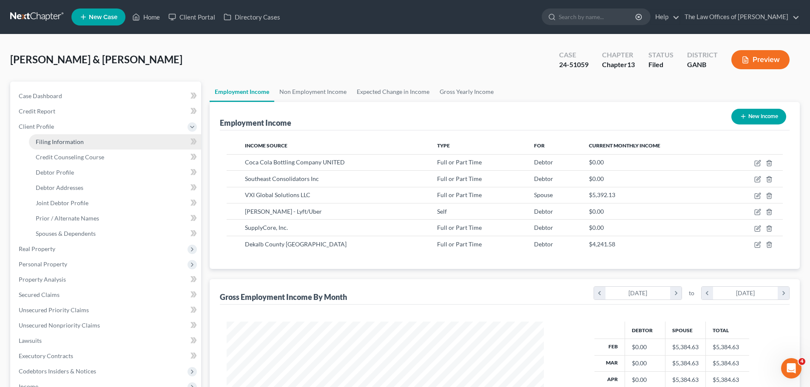
select select "10"
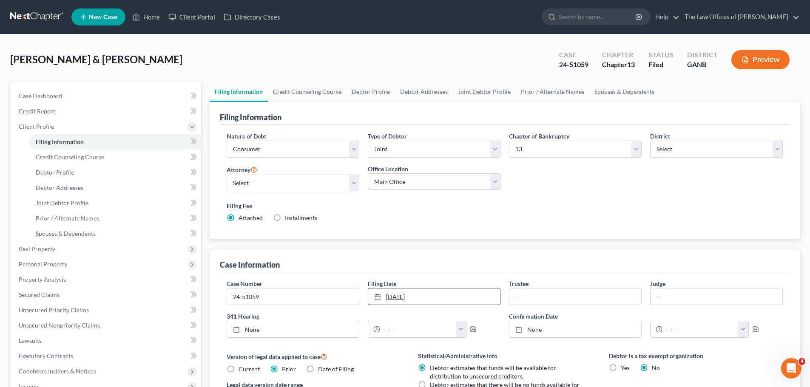
click at [451, 302] on link "8/19/2025" at bounding box center [434, 297] width 132 height 16
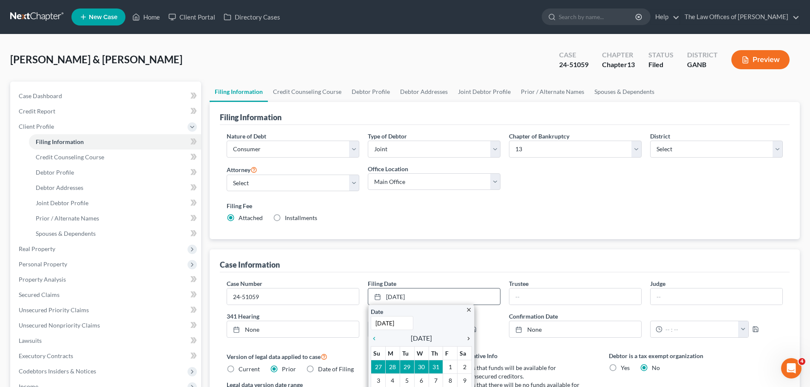
click at [468, 334] on div "chevron_right" at bounding box center [466, 338] width 11 height 8
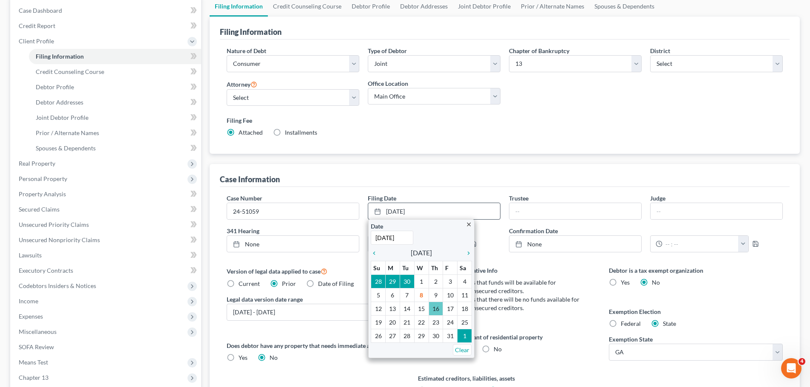
scroll to position [88, 0]
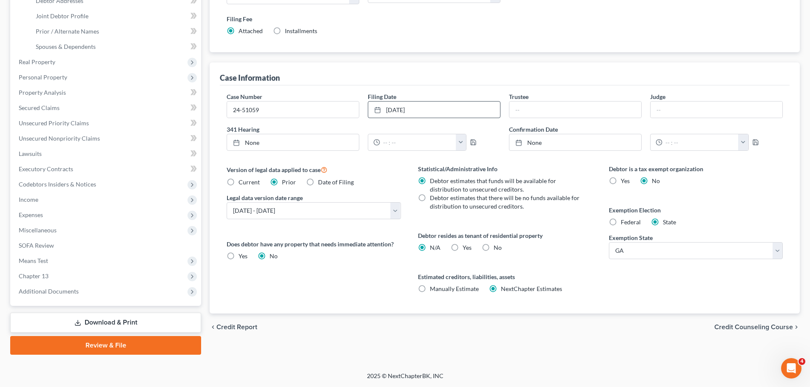
click at [770, 330] on span "Credit Counseling Course" at bounding box center [754, 327] width 79 height 7
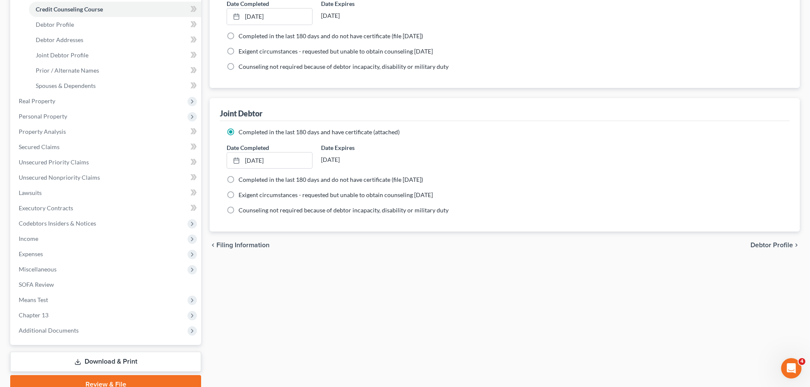
scroll to position [187, 0]
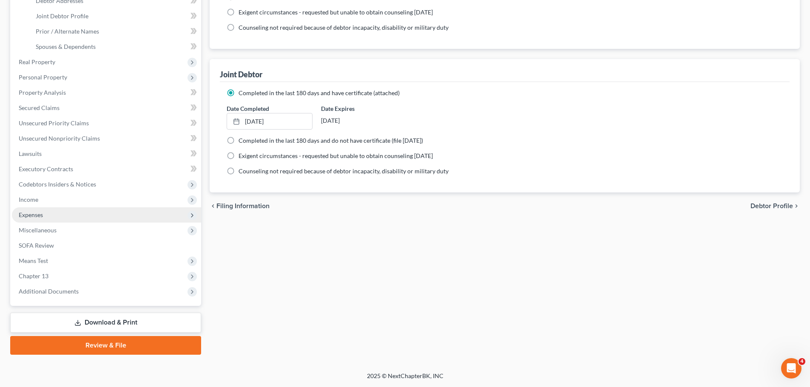
click at [46, 212] on span "Expenses" at bounding box center [106, 215] width 189 height 15
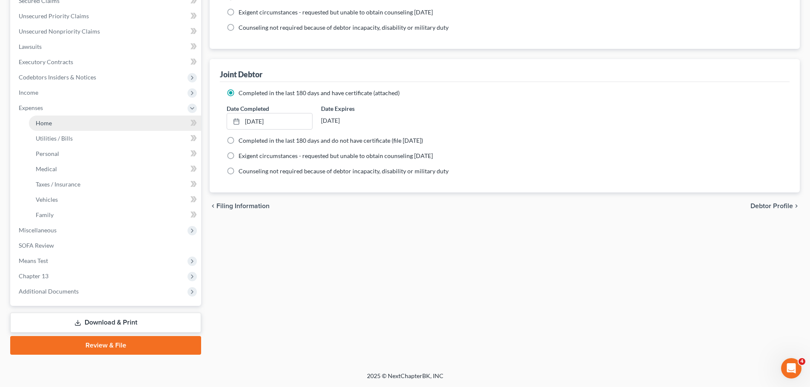
click at [54, 126] on link "Home" at bounding box center [115, 123] width 172 height 15
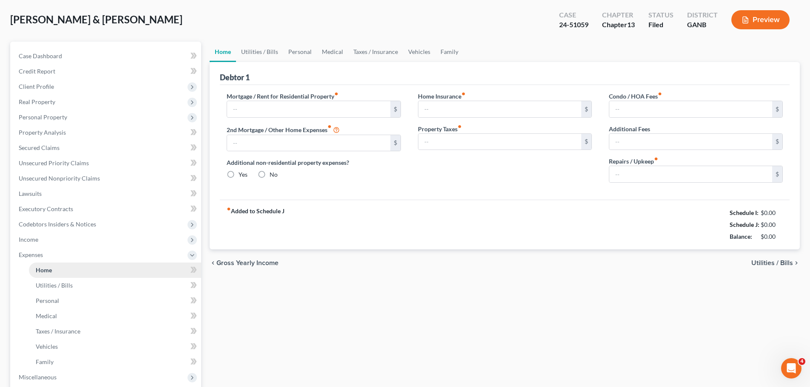
type input "975.00"
type input "0.00"
radio input "true"
type input "0.00"
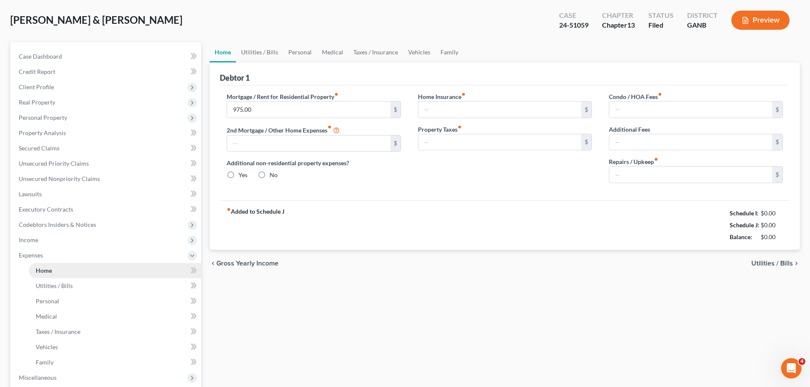
type input "0.00"
type input "75.00"
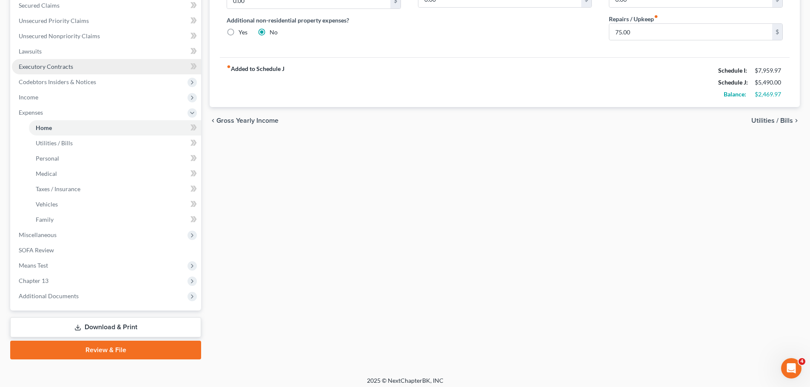
scroll to position [187, 0]
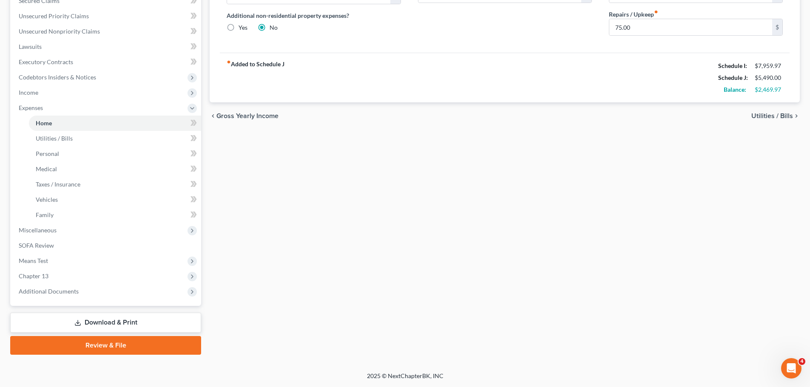
click at [73, 325] on link "Download & Print" at bounding box center [105, 323] width 191 height 20
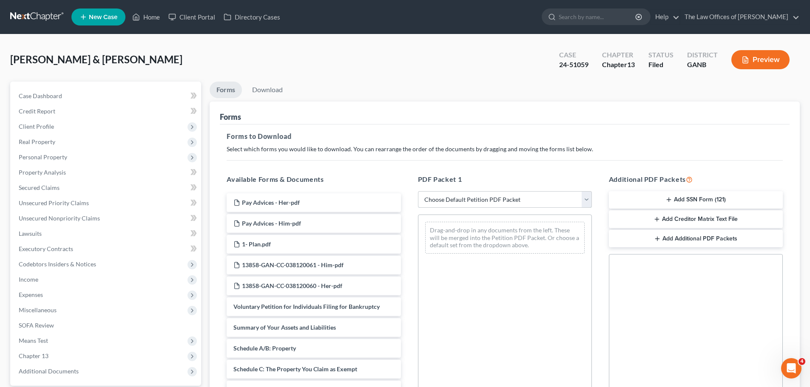
click at [474, 197] on select "Choose Default Petition PDF Packet Complete Bankruptcy Petition (all forms and …" at bounding box center [505, 199] width 174 height 17
select select "2"
click at [418, 191] on select "Choose Default Petition PDF Packet Complete Bankruptcy Petition (all forms and …" at bounding box center [505, 199] width 174 height 17
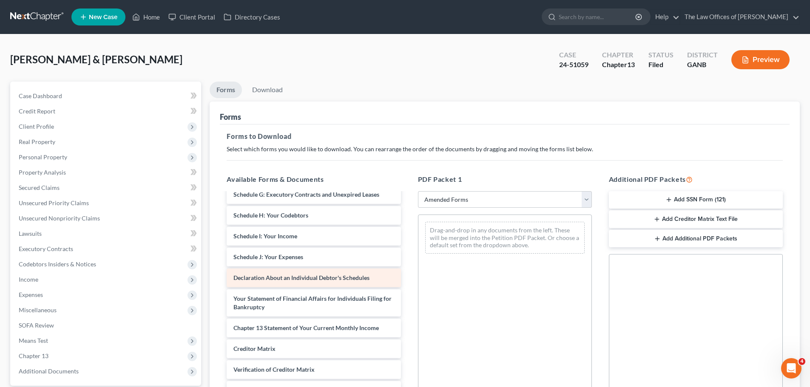
scroll to position [127, 0]
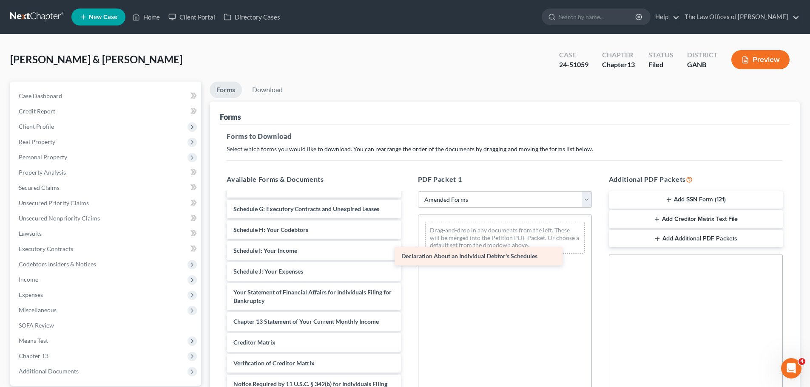
drag, startPoint x: 304, startPoint y: 279, endPoint x: 494, endPoint y: 249, distance: 192.5
click at [407, 249] on div "Declaration About an Individual Debtor's Schedules Voluntary Petition for Indiv…" at bounding box center [314, 244] width 188 height 357
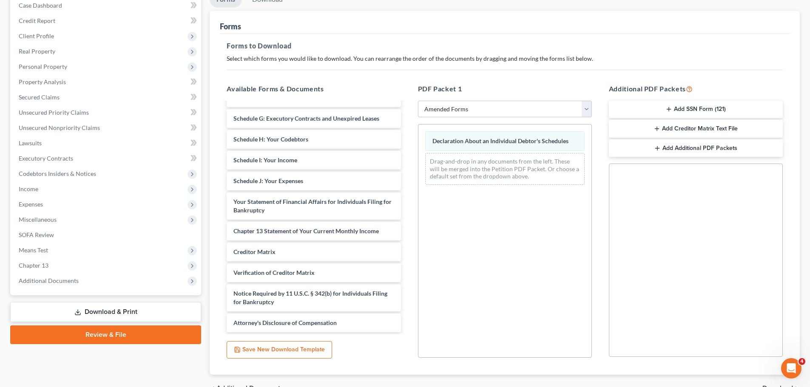
scroll to position [138, 0]
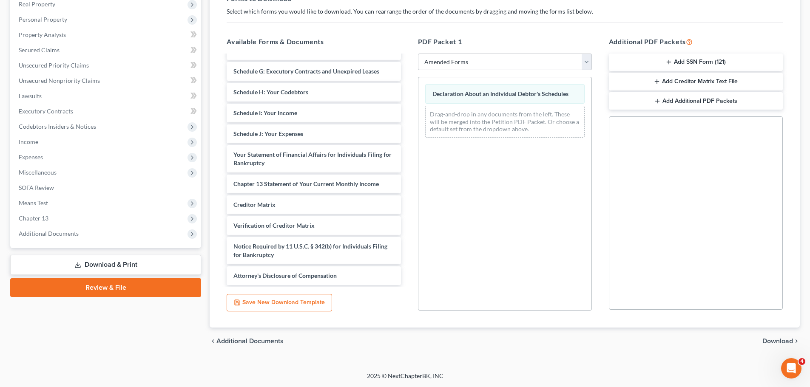
click at [783, 338] on span "Download" at bounding box center [778, 341] width 31 height 7
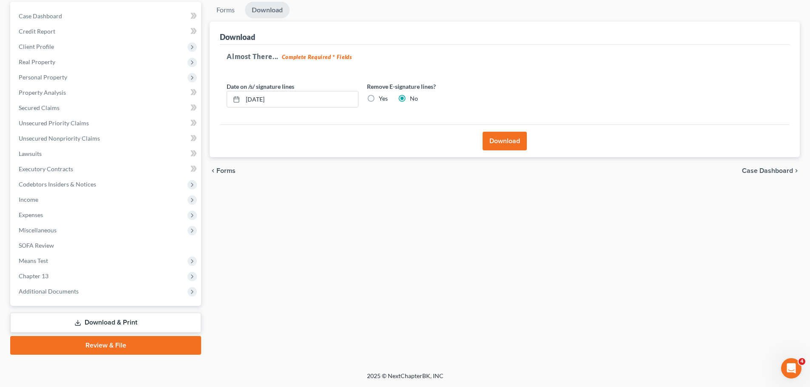
click at [379, 99] on div "Yes" at bounding box center [377, 98] width 21 height 9
click at [379, 98] on label "Yes" at bounding box center [383, 98] width 9 height 9
click at [382, 98] on input "Yes" at bounding box center [385, 97] width 6 height 6
radio input "true"
radio input "false"
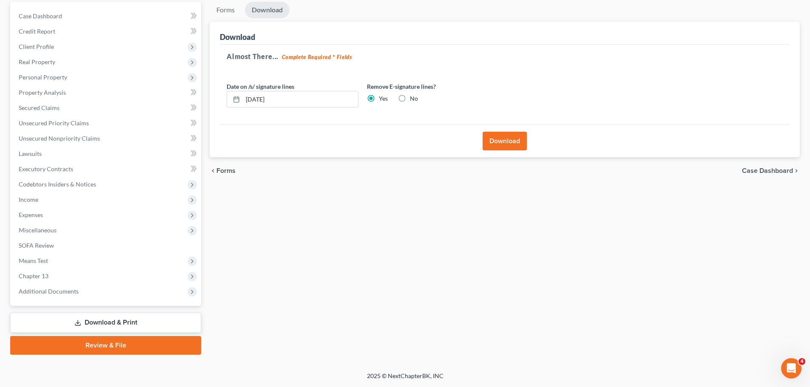
click at [501, 138] on button "Download" at bounding box center [505, 141] width 44 height 19
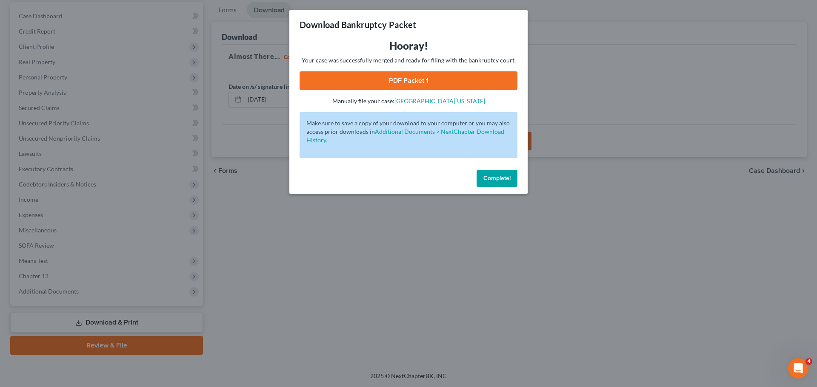
click at [405, 74] on link "PDF Packet 1" at bounding box center [408, 80] width 218 height 19
